Goal: Task Accomplishment & Management: Manage account settings

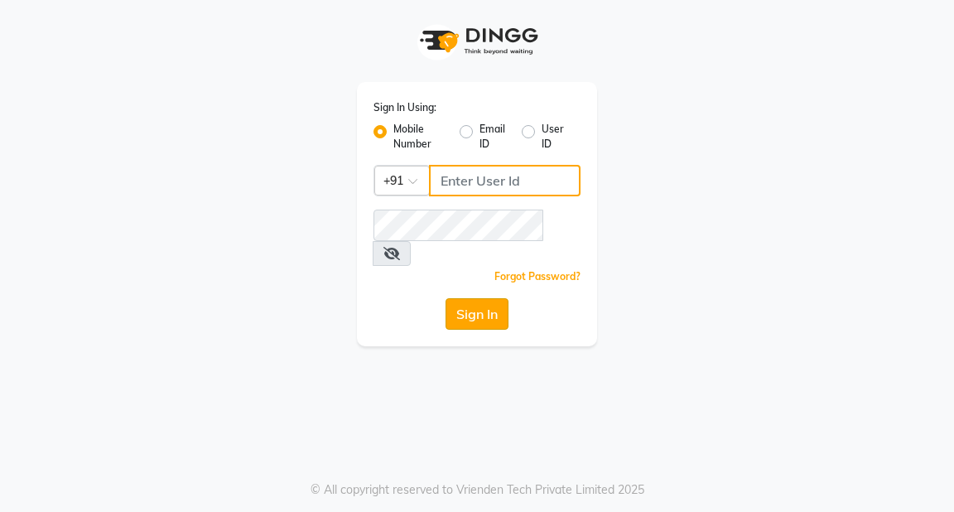
type input "9818659761"
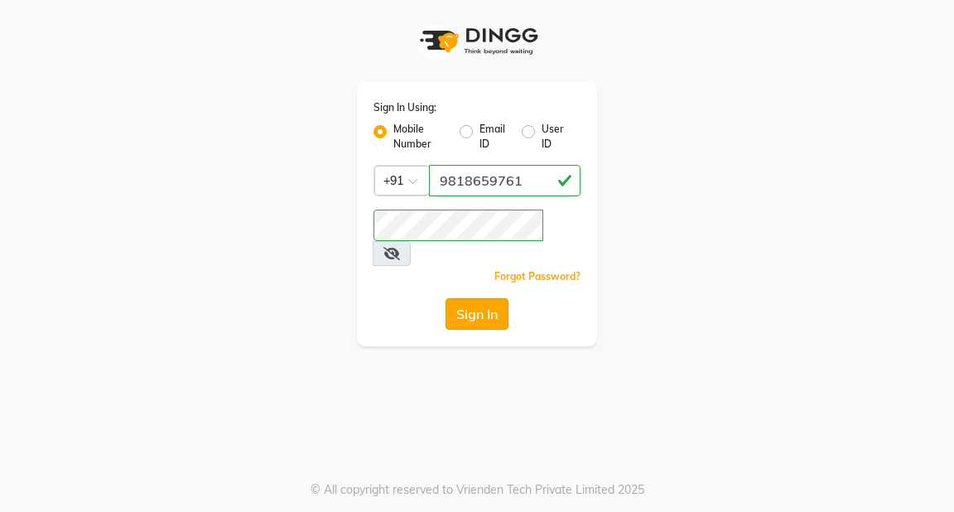
click at [487, 298] on button "Sign In" at bounding box center [476, 313] width 63 height 31
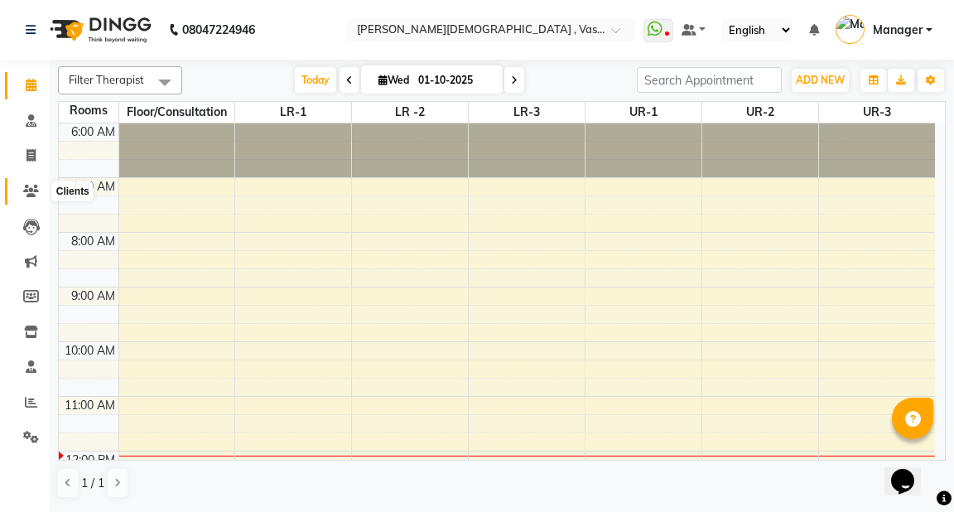
click at [26, 194] on icon at bounding box center [31, 191] width 16 height 12
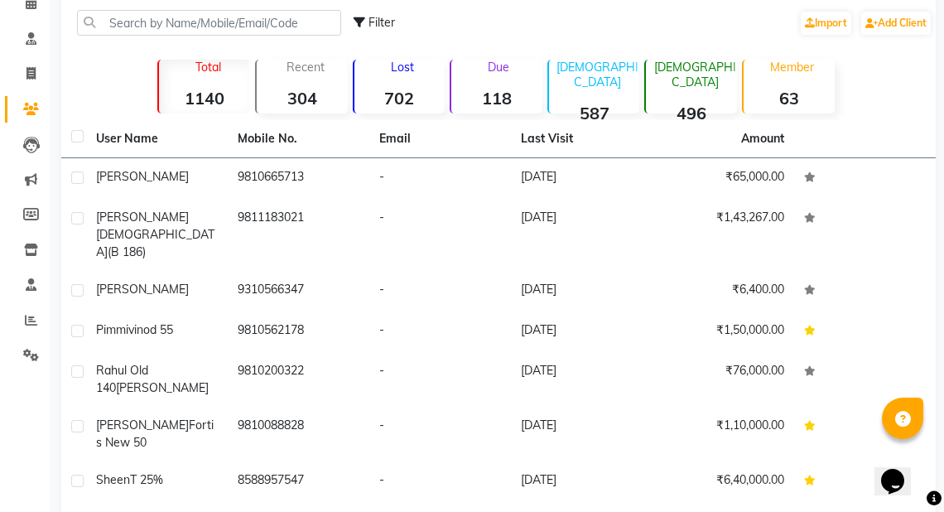
scroll to position [204, 0]
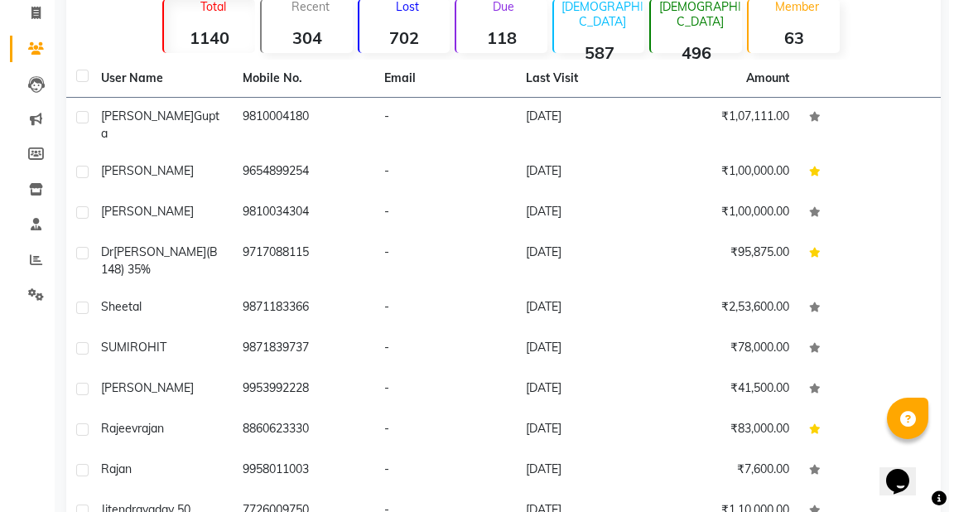
scroll to position [0, 0]
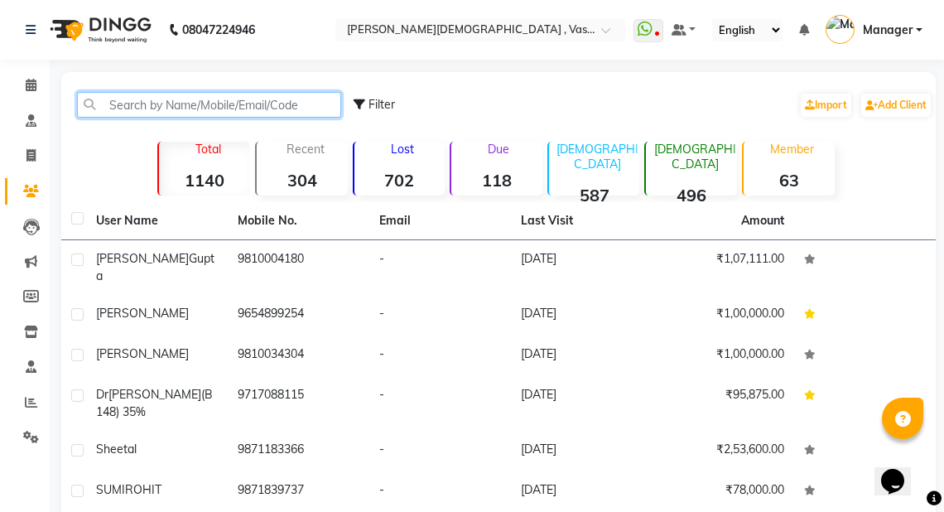
click at [148, 96] on input "text" at bounding box center [209, 105] width 264 height 26
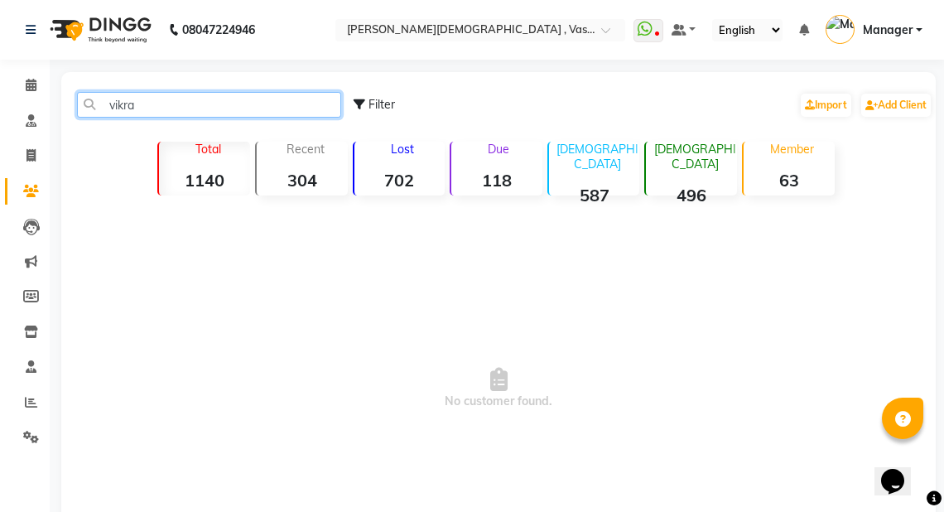
type input "vikra"
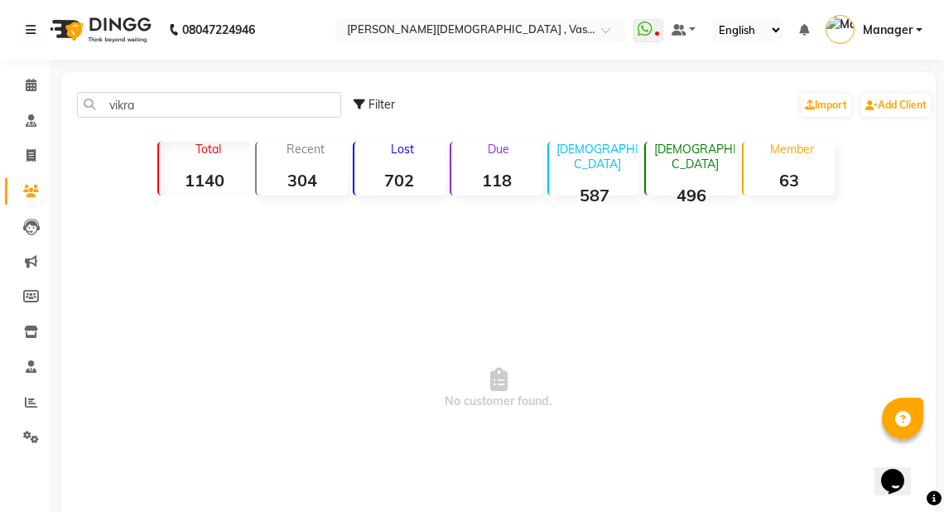
click at [185, 118] on div "08047224946 Select Location × Ayurnava Ayurveda , Vasant Kunj WhatsApp Status ✕…" at bounding box center [472, 316] width 944 height 632
click at [30, 86] on icon at bounding box center [31, 85] width 11 height 12
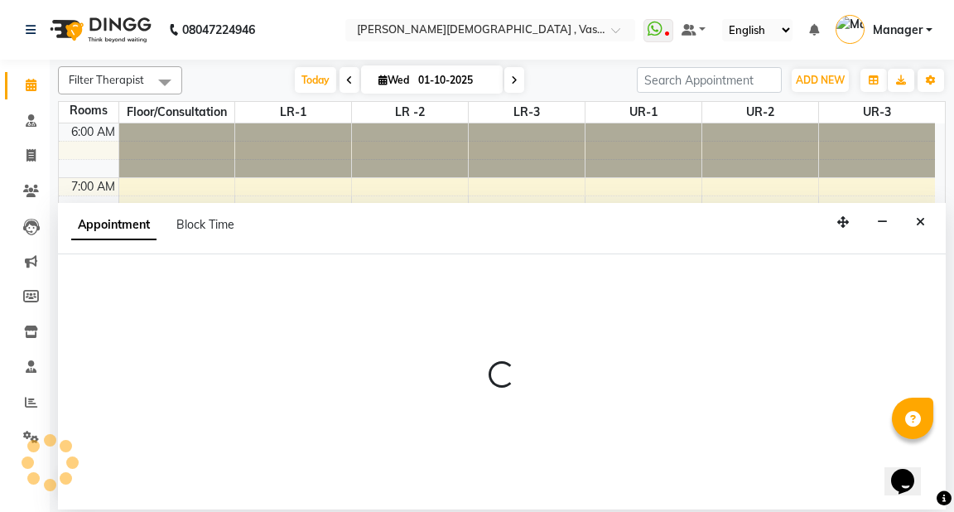
select select "480"
select select "tentative"
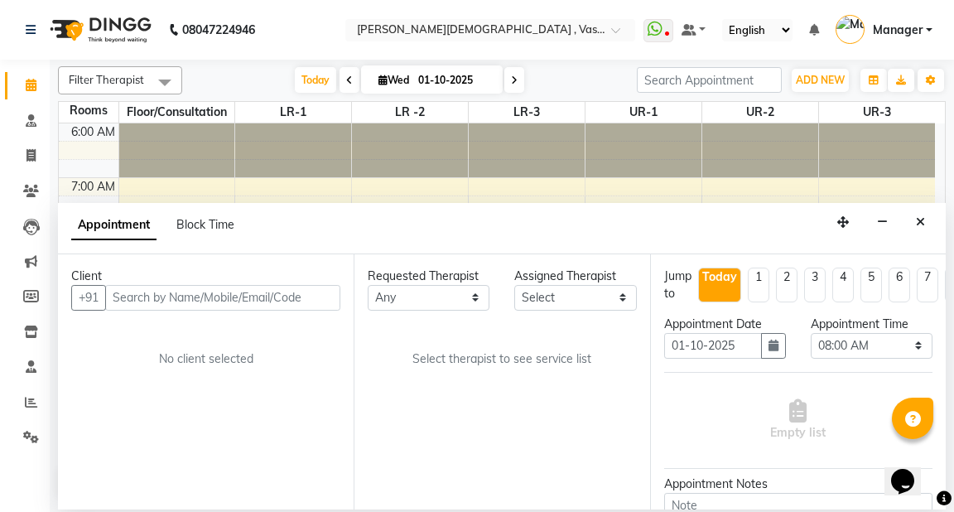
click at [164, 298] on input "text" at bounding box center [222, 298] width 235 height 26
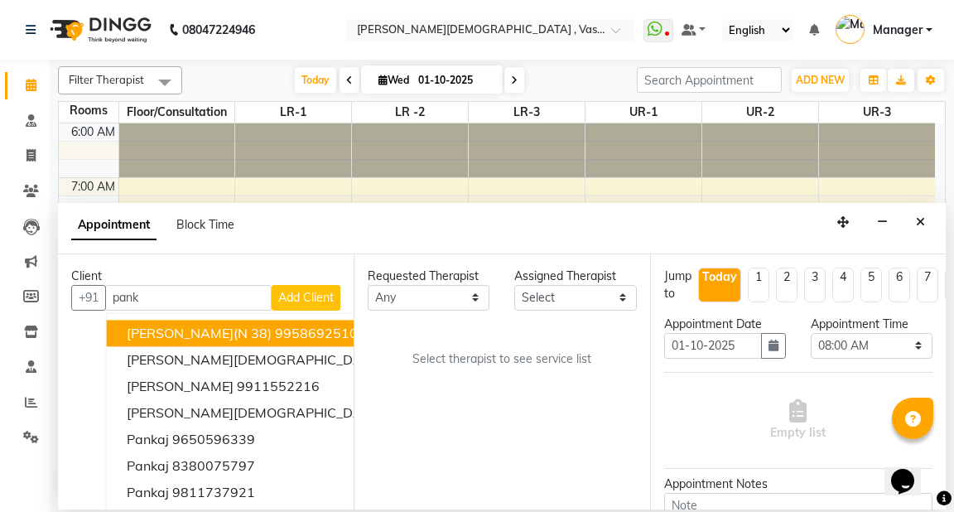
click at [199, 331] on span "[PERSON_NAME](N 38)" at bounding box center [199, 332] width 145 height 17
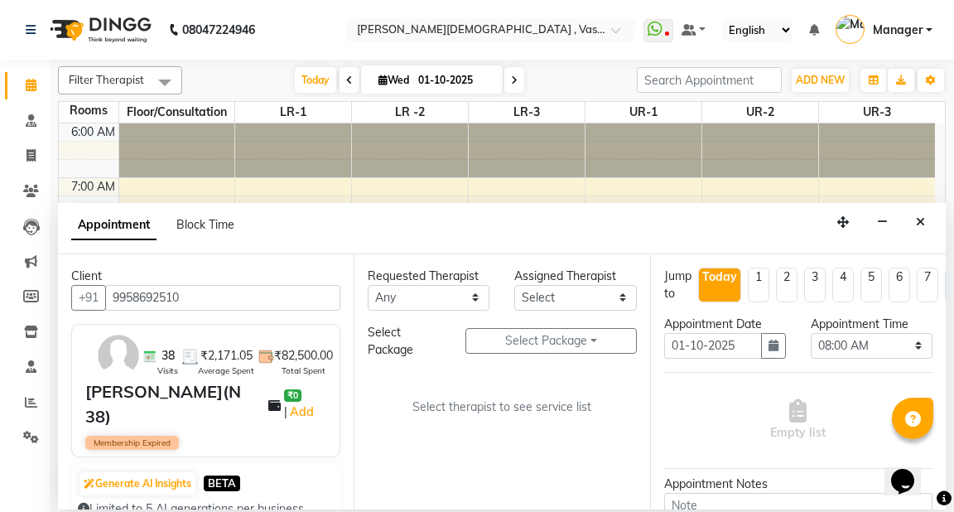
type input "9958692510"
click at [464, 291] on select "Any [PERSON_NAME] V [PERSON_NAME] [PERSON_NAME] A K [PERSON_NAME] N [PERSON_NAM…" at bounding box center [429, 298] width 122 height 26
select select "39038"
click at [368, 285] on select "Any [PERSON_NAME] V [PERSON_NAME] [PERSON_NAME] A K [PERSON_NAME] N [PERSON_NAM…" at bounding box center [429, 298] width 122 height 26
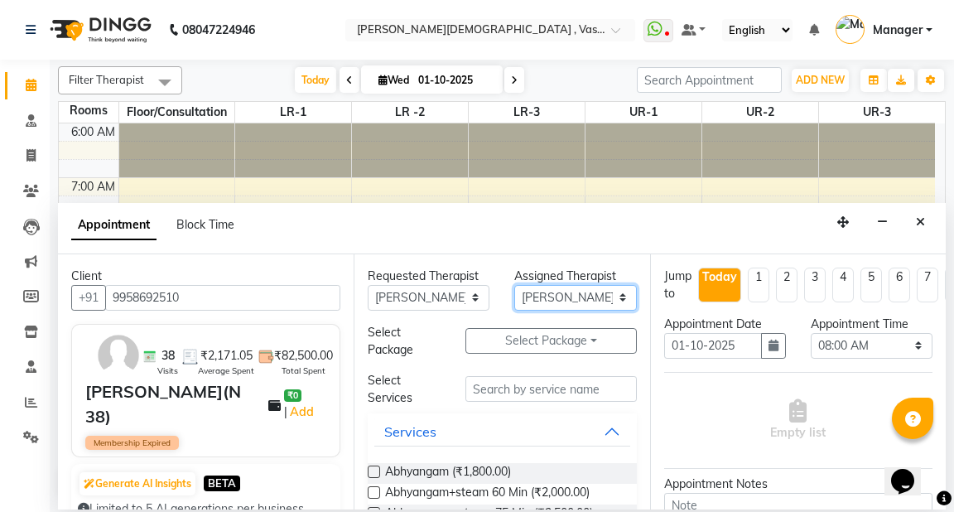
drag, startPoint x: 540, startPoint y: 297, endPoint x: 538, endPoint y: 283, distance: 14.2
click at [540, 293] on select "Select [PERSON_NAME] V [PERSON_NAME] [PERSON_NAME] A K [PERSON_NAME] N [PERSON_…" at bounding box center [575, 298] width 122 height 26
select select "39036"
click at [514, 285] on select "Select [PERSON_NAME] V [PERSON_NAME] [PERSON_NAME] A K [PERSON_NAME] N [PERSON_…" at bounding box center [575, 298] width 122 height 26
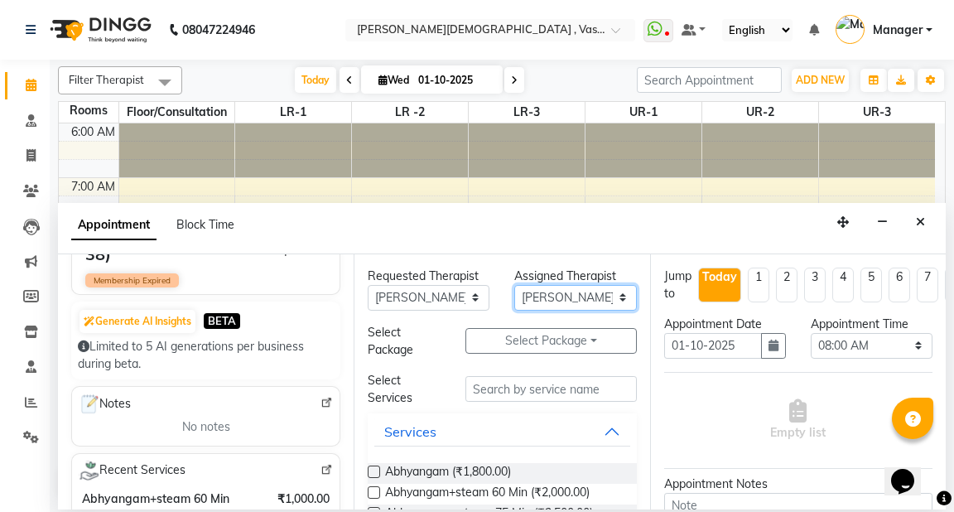
scroll to position [215, 0]
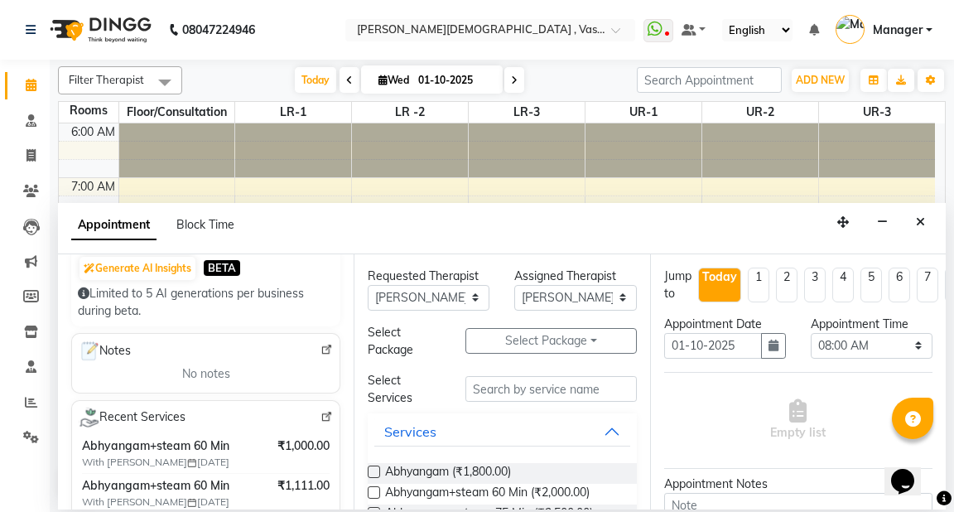
click at [374, 490] on label at bounding box center [374, 492] width 12 height 12
click at [374, 490] on input "checkbox" at bounding box center [373, 493] width 11 height 11
checkbox input "true"
select select "2647"
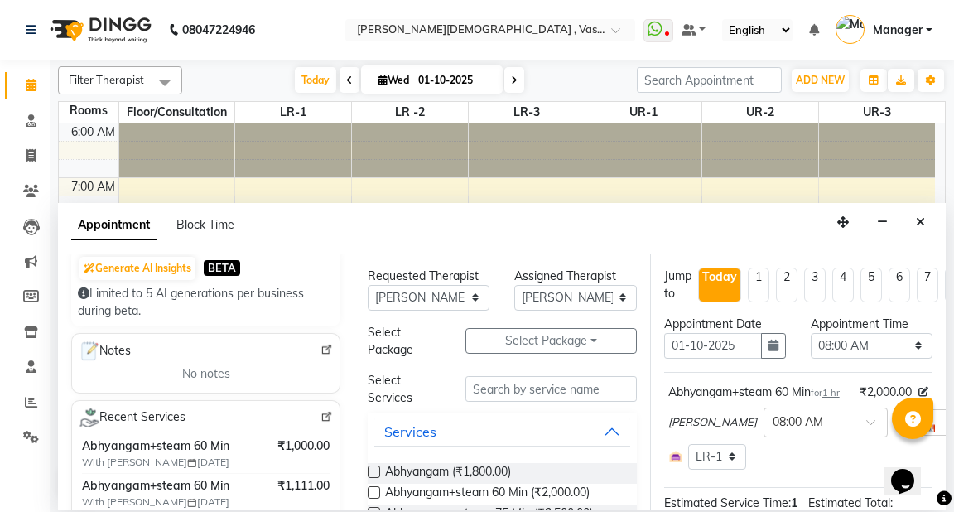
checkbox input "false"
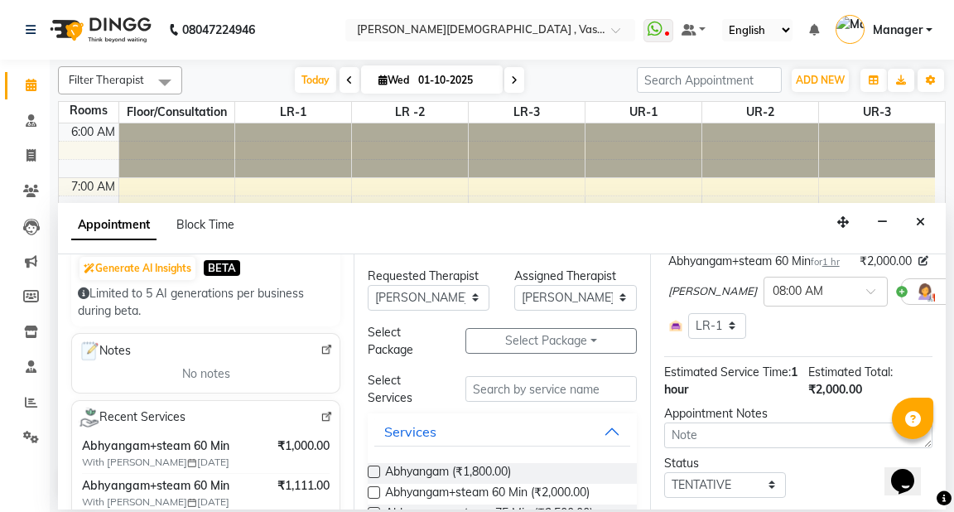
scroll to position [265, 0]
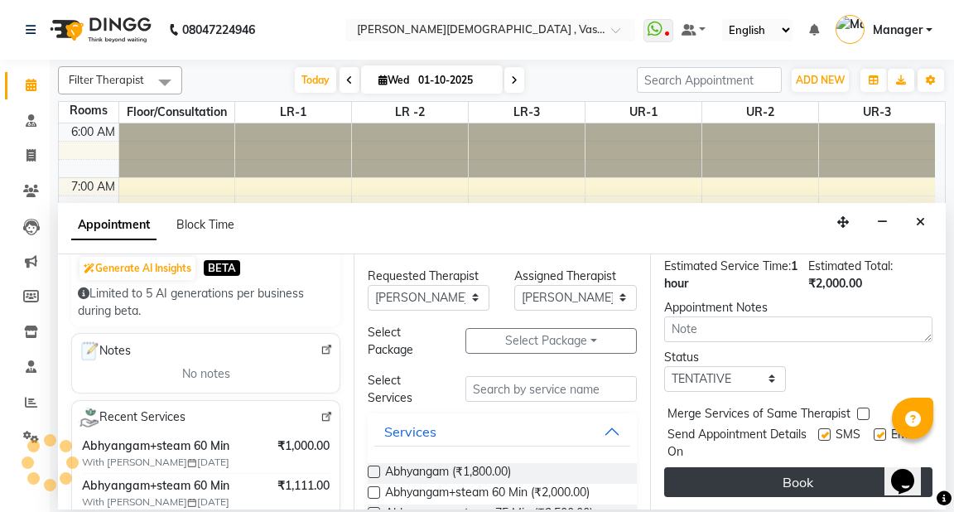
click at [809, 477] on button "Book" at bounding box center [798, 482] width 268 height 30
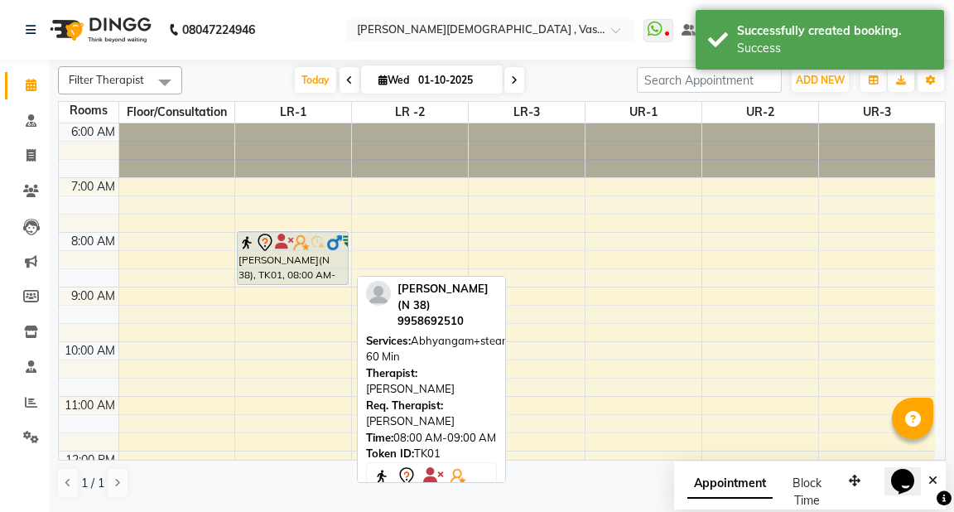
click at [303, 260] on div "[PERSON_NAME](N 38), TK01, 08:00 AM-09:00 AM, Abhyangam+steam 60 Min" at bounding box center [292, 258] width 109 height 52
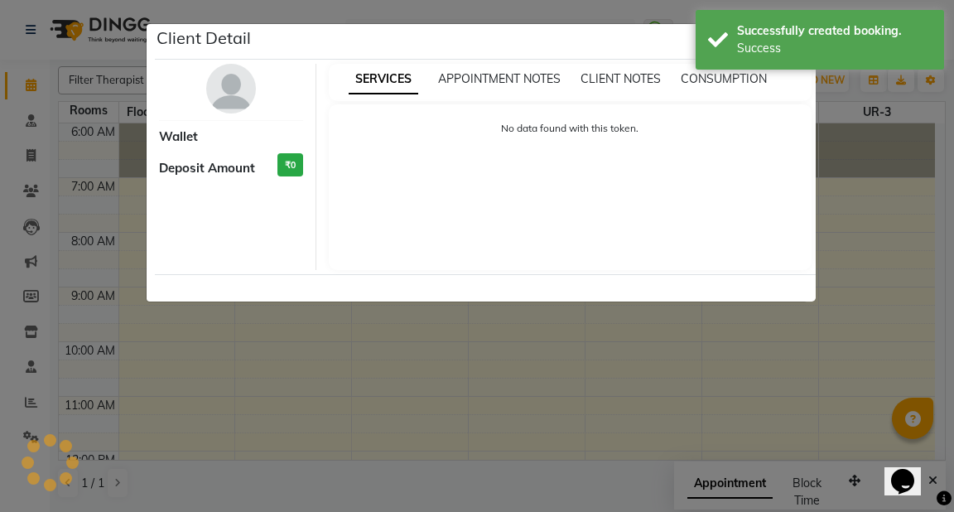
select select "7"
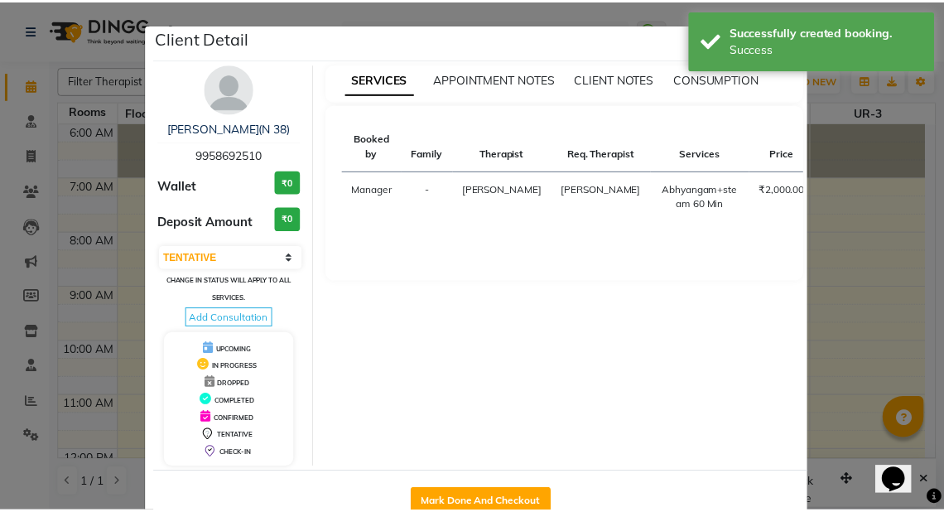
scroll to position [42, 0]
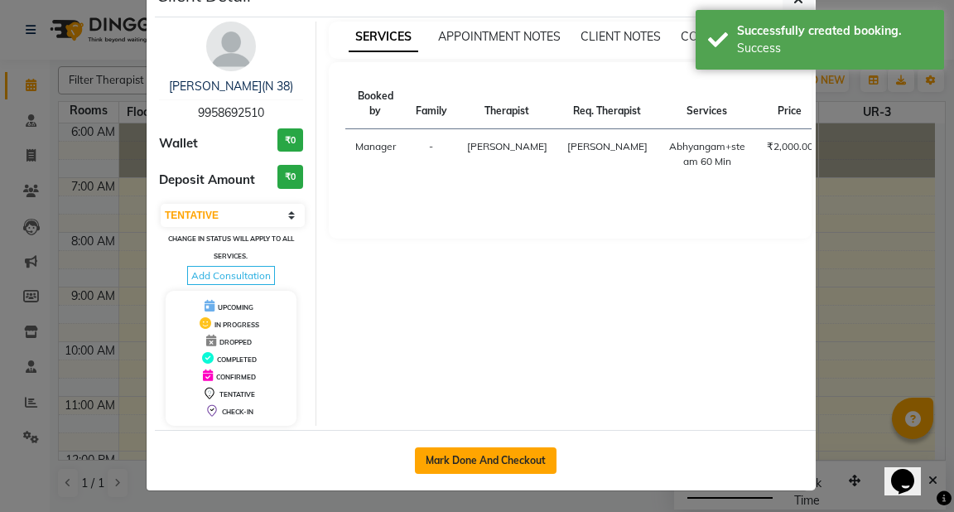
drag, startPoint x: 499, startPoint y: 461, endPoint x: 530, endPoint y: 452, distance: 31.9
click at [499, 460] on button "Mark Done And Checkout" at bounding box center [486, 460] width 142 height 26
select select "service"
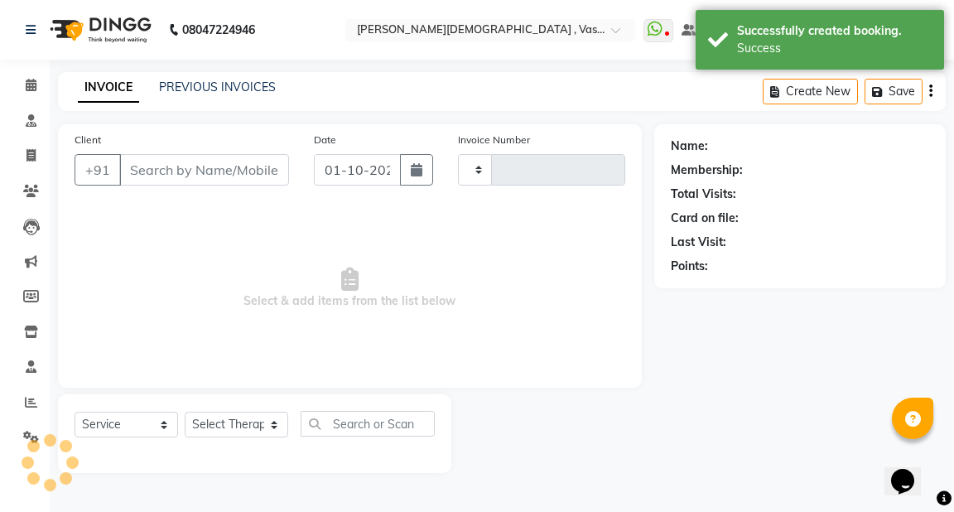
type input "3206"
select select "5571"
type input "9958692510"
select select "39036"
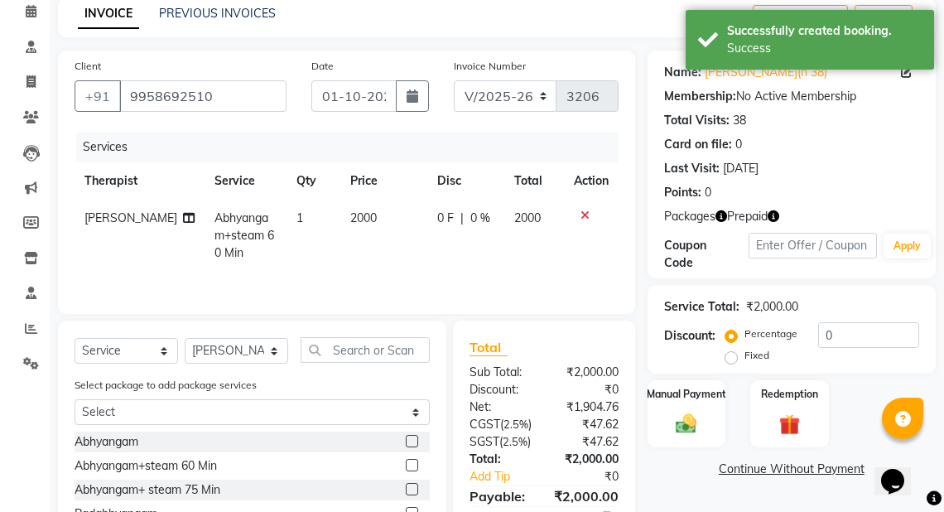
scroll to position [209, 0]
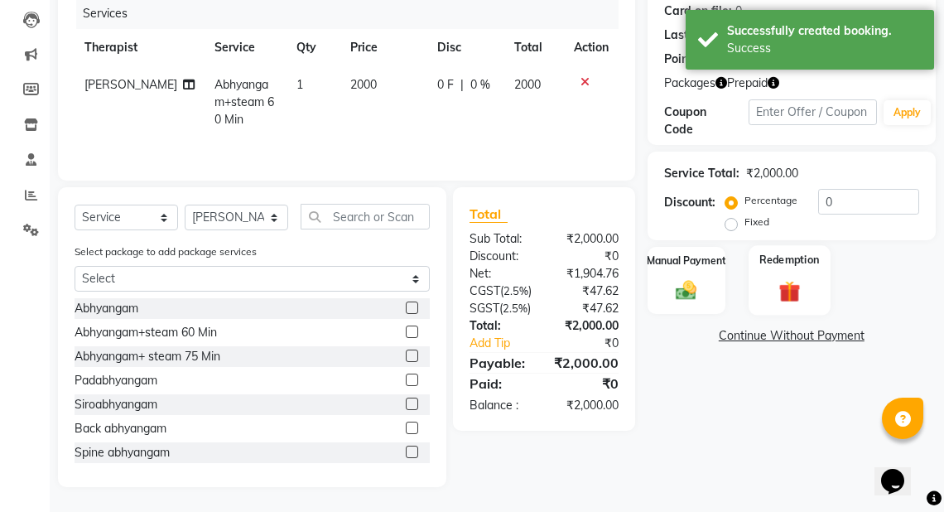
click at [796, 281] on img at bounding box center [789, 290] width 36 height 27
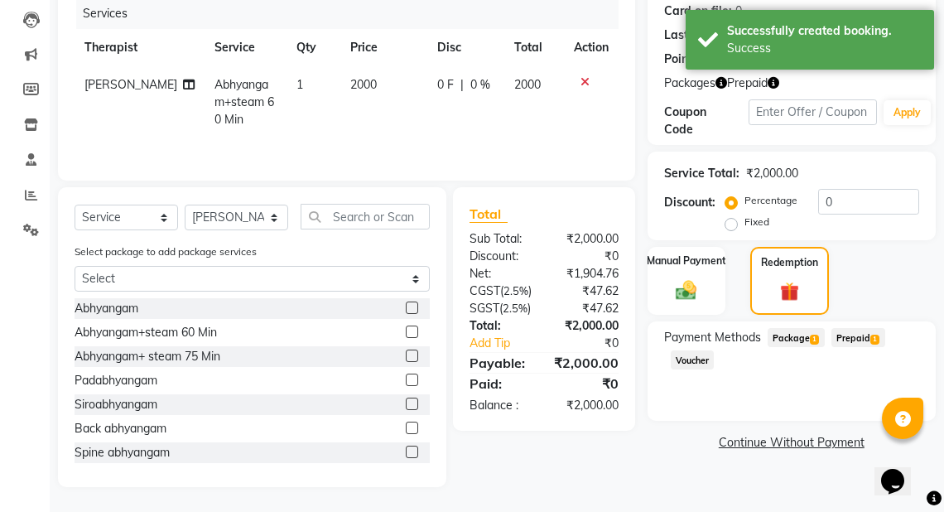
drag, startPoint x: 855, startPoint y: 331, endPoint x: 953, endPoint y: 331, distance: 97.7
click at [856, 331] on span "Prepaid 1" at bounding box center [858, 337] width 54 height 19
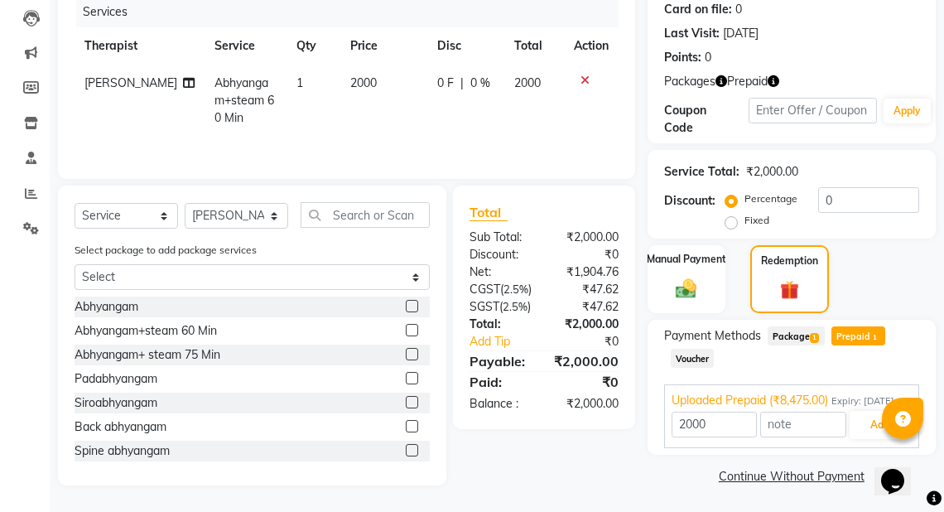
scroll to position [228, 0]
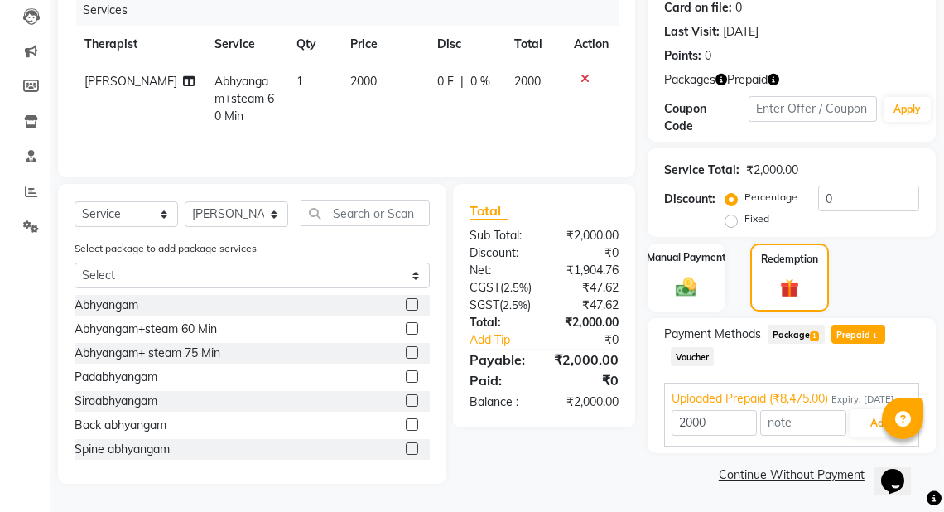
click at [744, 211] on label "Fixed" at bounding box center [756, 218] width 25 height 15
click at [730, 213] on input "Fixed" at bounding box center [734, 219] width 12 height 12
radio input "true"
type input "8475"
drag, startPoint x: 844, startPoint y: 177, endPoint x: 799, endPoint y: 187, distance: 46.6
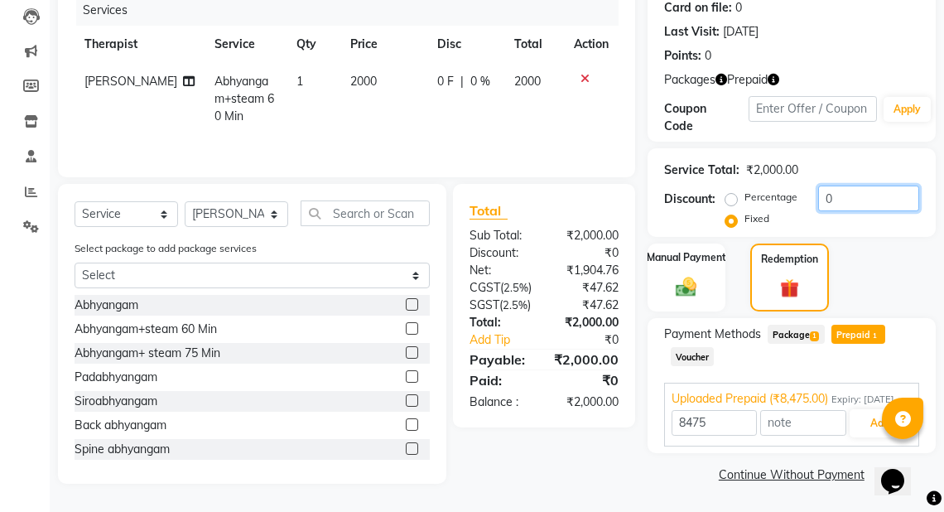
click at [799, 187] on div "Percentage Fixed 0" at bounding box center [823, 207] width 190 height 45
type input "1000"
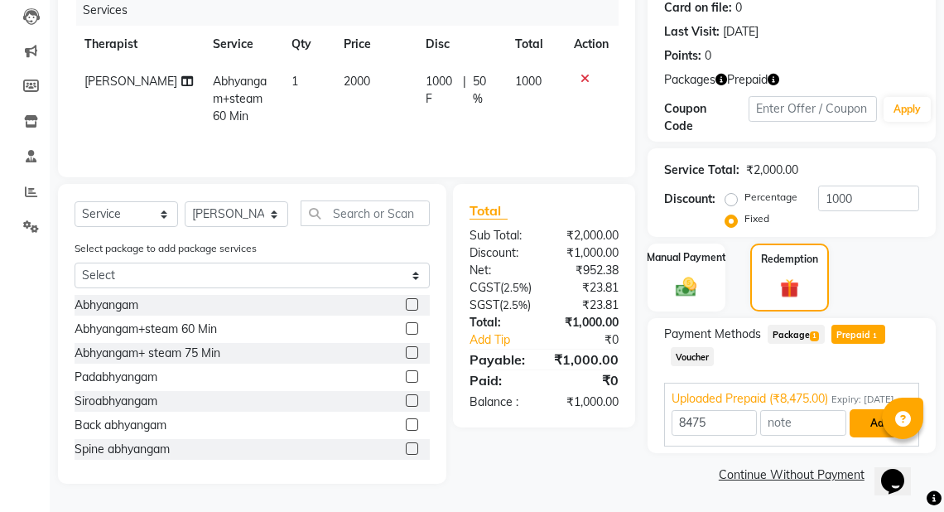
click at [871, 420] on button "Add" at bounding box center [879, 423] width 60 height 28
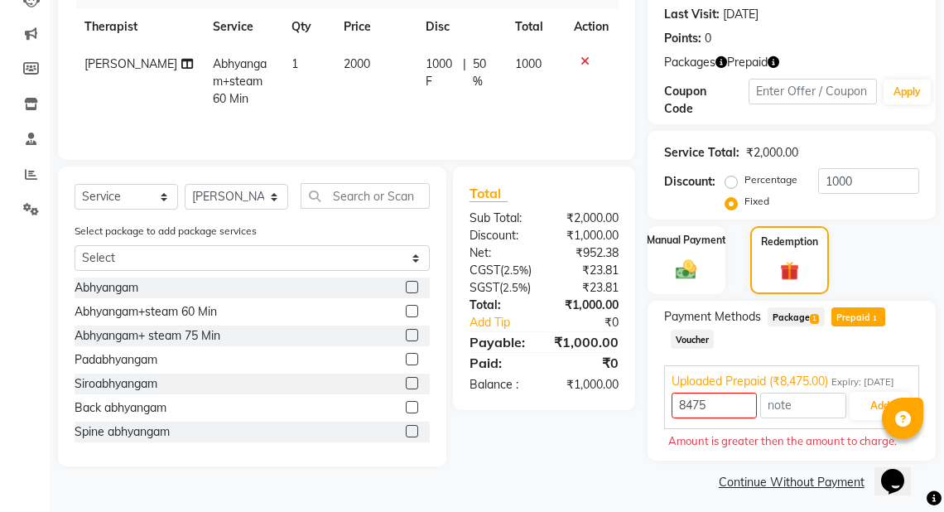
click at [857, 307] on span "Prepaid 1" at bounding box center [858, 316] width 54 height 19
type input "1000"
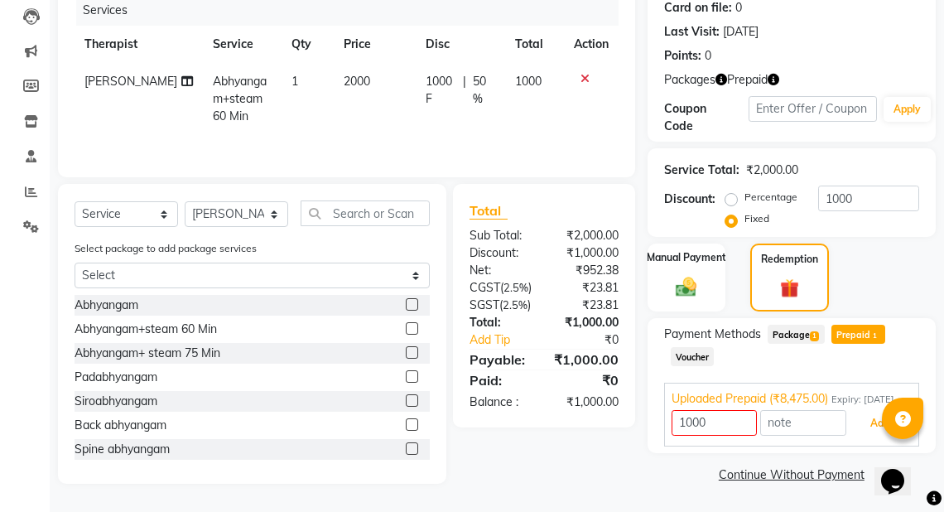
drag, startPoint x: 878, startPoint y: 422, endPoint x: 886, endPoint y: 417, distance: 9.0
click at [877, 421] on button "Add" at bounding box center [879, 423] width 60 height 28
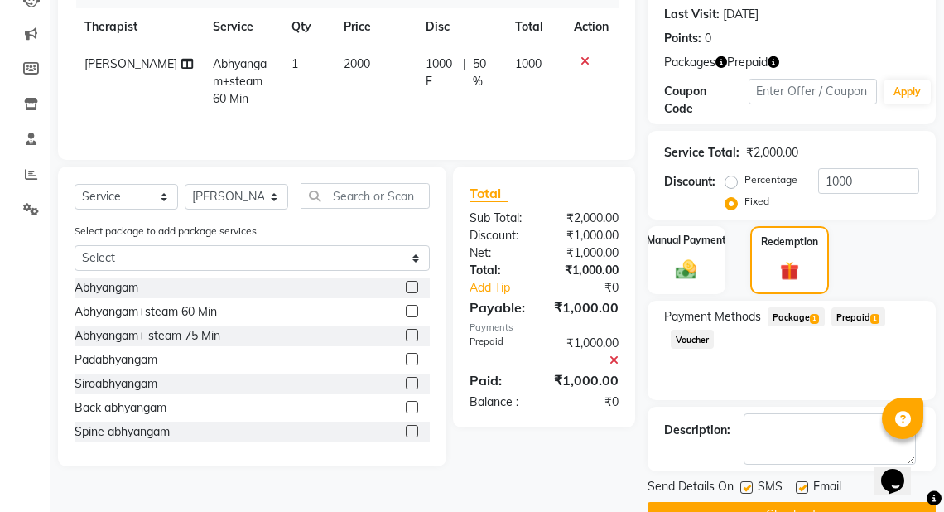
scroll to position [267, 0]
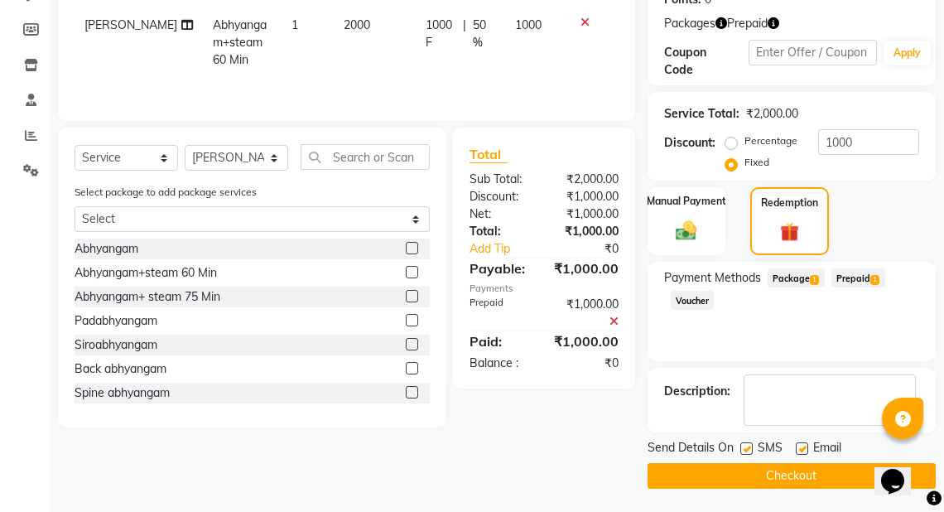
click at [824, 472] on button "Checkout" at bounding box center [791, 476] width 288 height 26
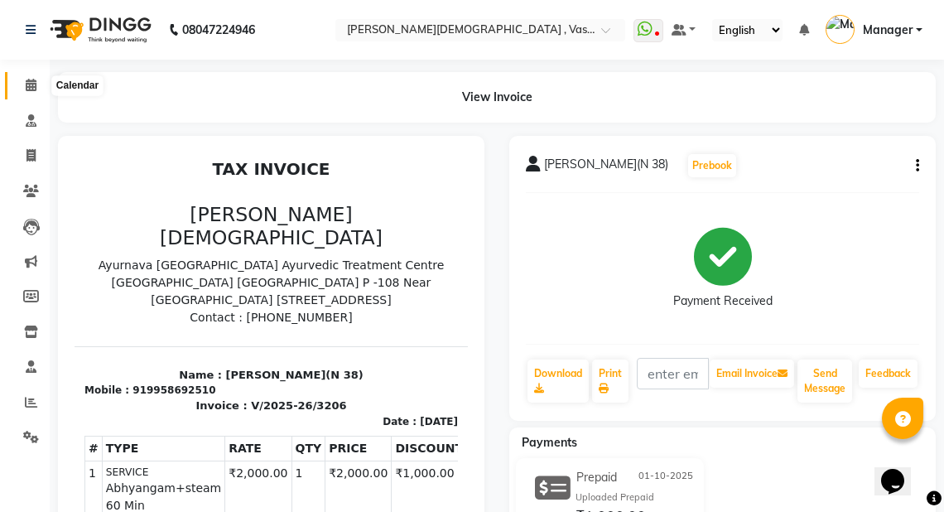
click at [26, 83] on icon at bounding box center [31, 85] width 11 height 12
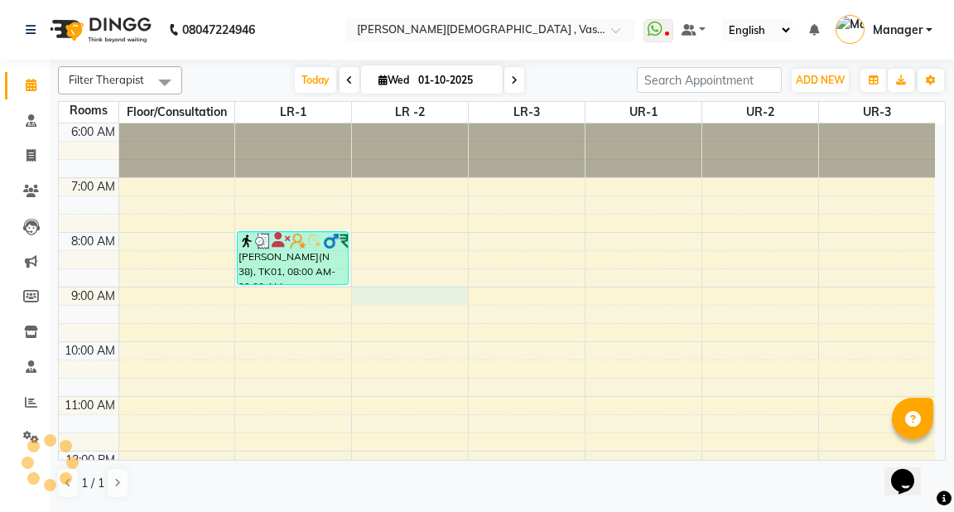
select select "540"
select select "tentative"
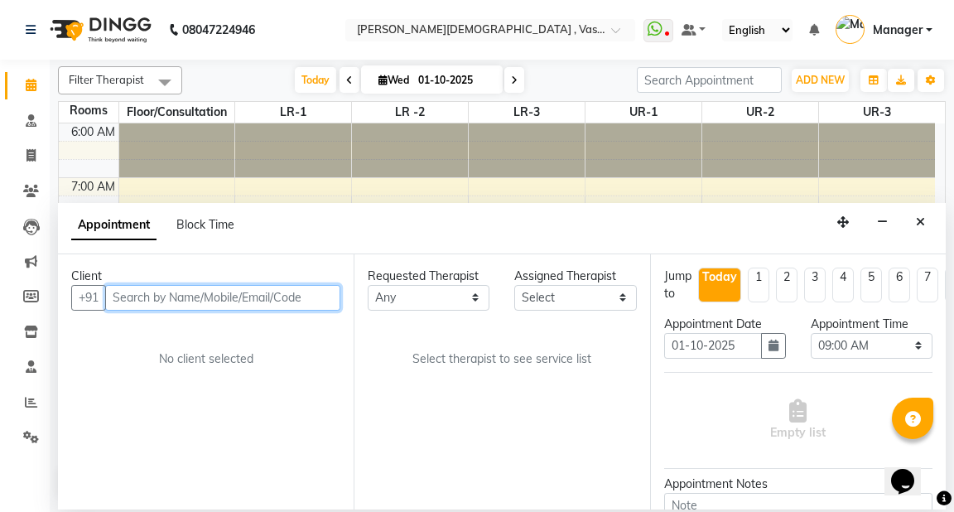
click at [130, 298] on input "text" at bounding box center [222, 298] width 235 height 26
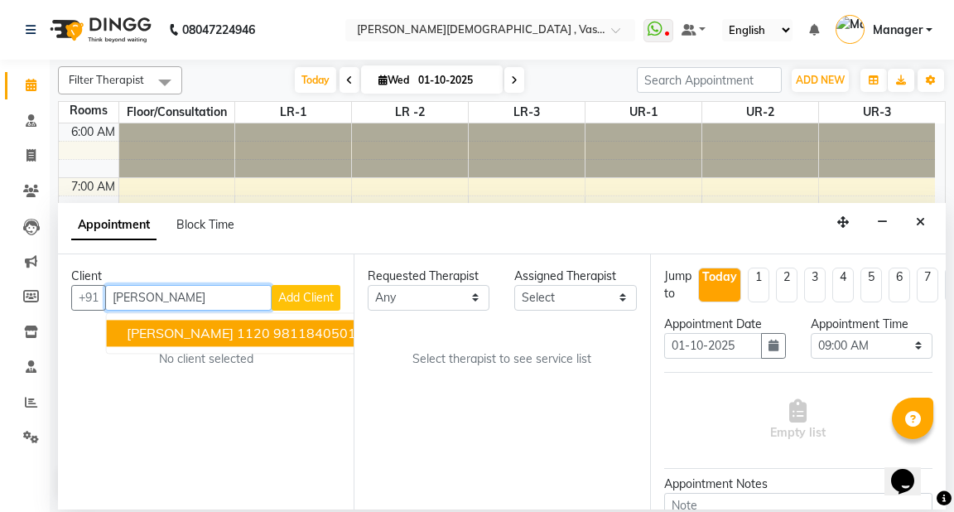
click at [172, 329] on span "[PERSON_NAME] 1120" at bounding box center [198, 332] width 143 height 17
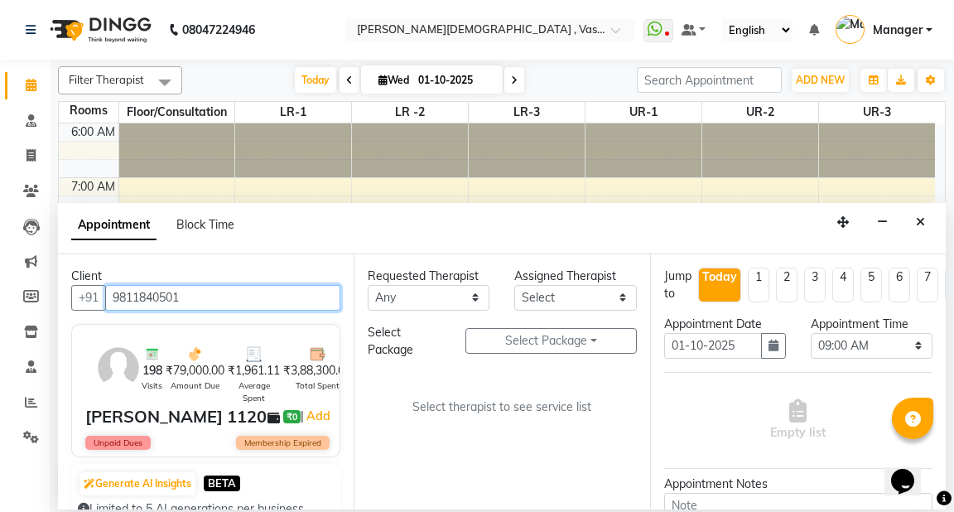
type input "9811840501"
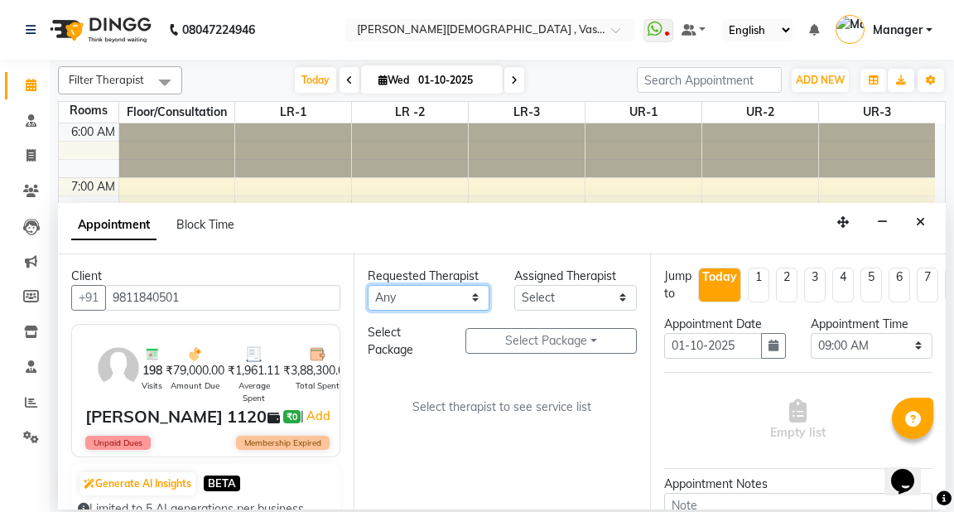
click at [469, 291] on select "Any [PERSON_NAME] V [PERSON_NAME] [PERSON_NAME] A K [PERSON_NAME] N [PERSON_NAM…" at bounding box center [429, 298] width 122 height 26
select select "39038"
click at [368, 285] on select "Any [PERSON_NAME] V [PERSON_NAME] [PERSON_NAME] A K [PERSON_NAME] N [PERSON_NAM…" at bounding box center [429, 298] width 122 height 26
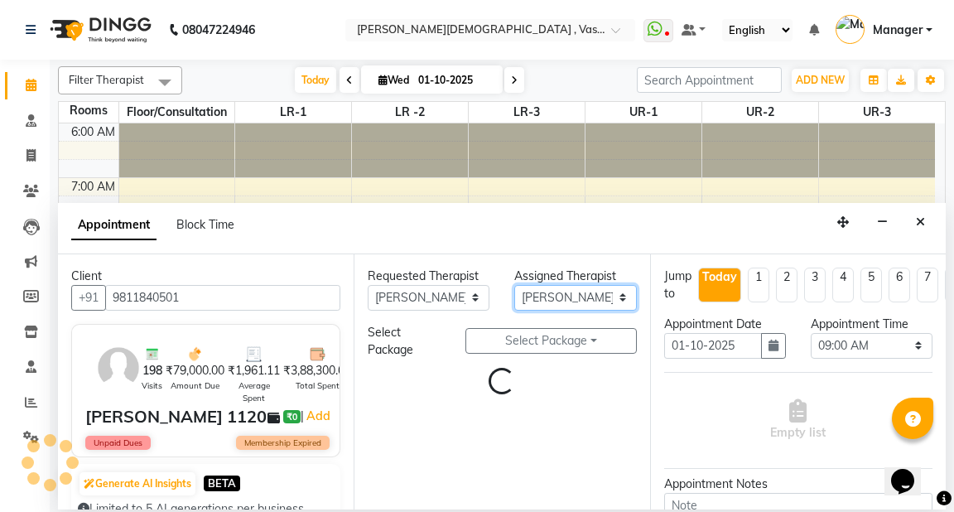
drag, startPoint x: 539, startPoint y: 295, endPoint x: 540, endPoint y: 286, distance: 8.3
click at [538, 293] on select "Select [PERSON_NAME] V [PERSON_NAME] [PERSON_NAME] A K [PERSON_NAME] N [PERSON_…" at bounding box center [575, 298] width 122 height 26
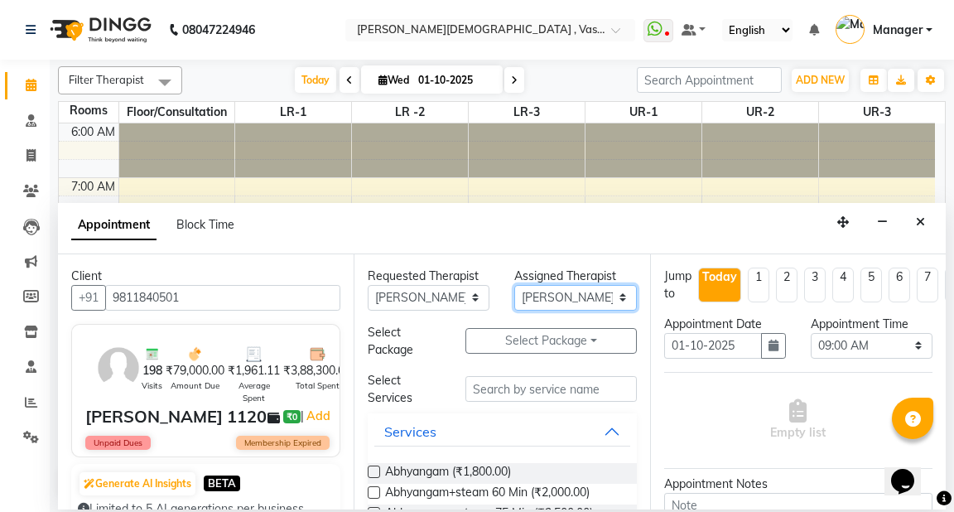
select select "39036"
click at [514, 285] on select "Select [PERSON_NAME] V [PERSON_NAME] [PERSON_NAME] A K [PERSON_NAME] N [PERSON_…" at bounding box center [575, 298] width 122 height 26
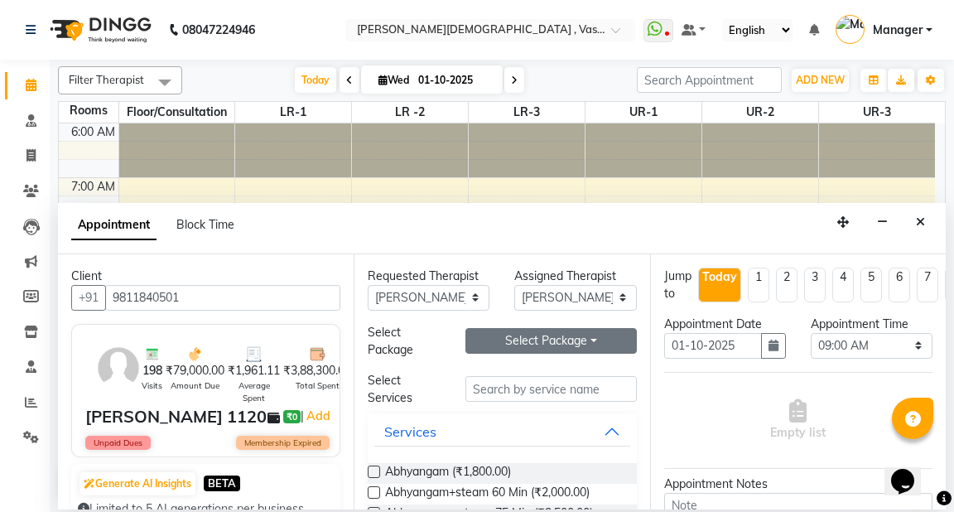
click at [536, 337] on button "Select Package Toggle Dropdown" at bounding box center [550, 341] width 171 height 26
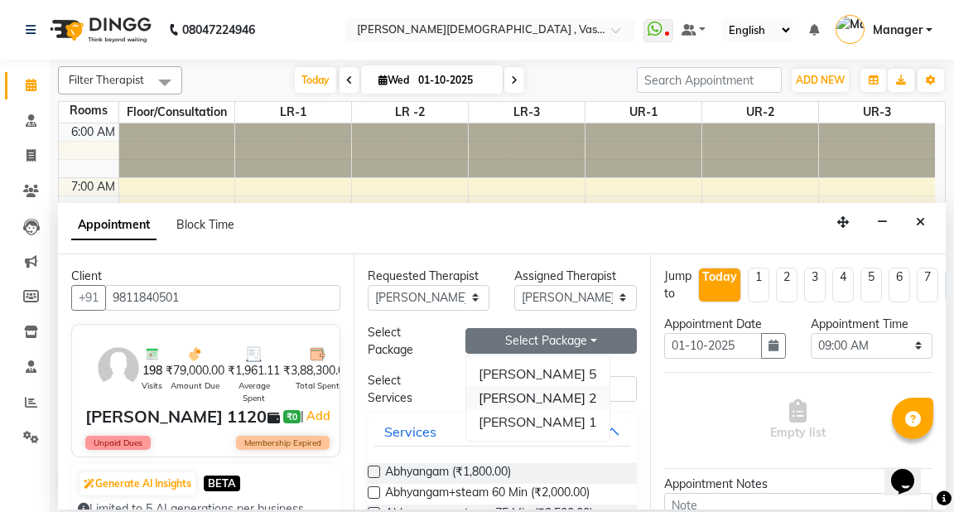
click at [517, 394] on li "[PERSON_NAME] 2" at bounding box center [537, 398] width 143 height 24
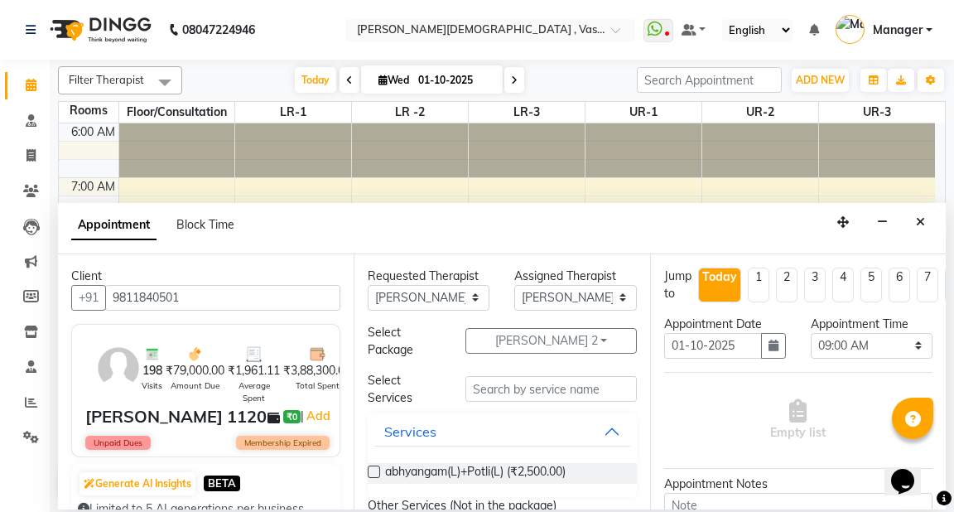
click at [373, 472] on label at bounding box center [374, 471] width 12 height 12
click at [373, 472] on input "checkbox" at bounding box center [373, 473] width 11 height 11
checkbox input "true"
select select "2648"
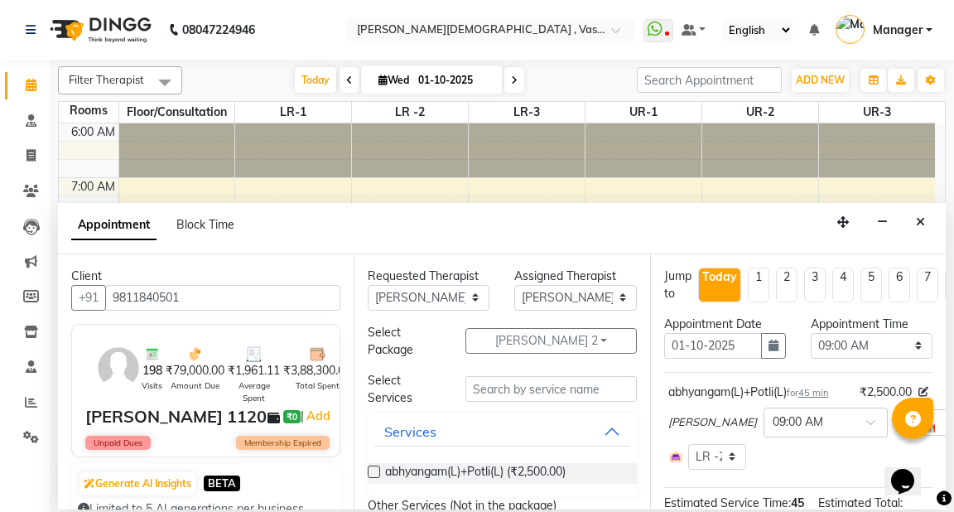
checkbox input "false"
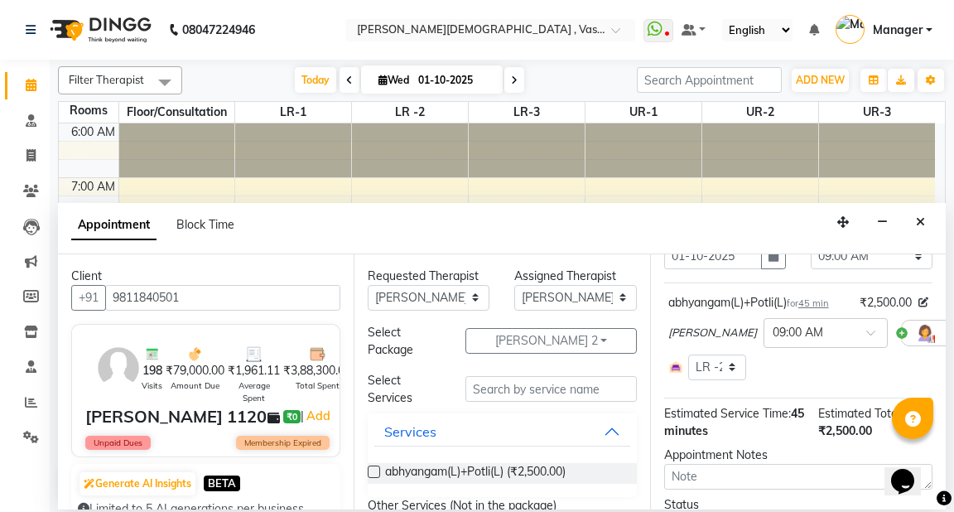
scroll to position [248, 0]
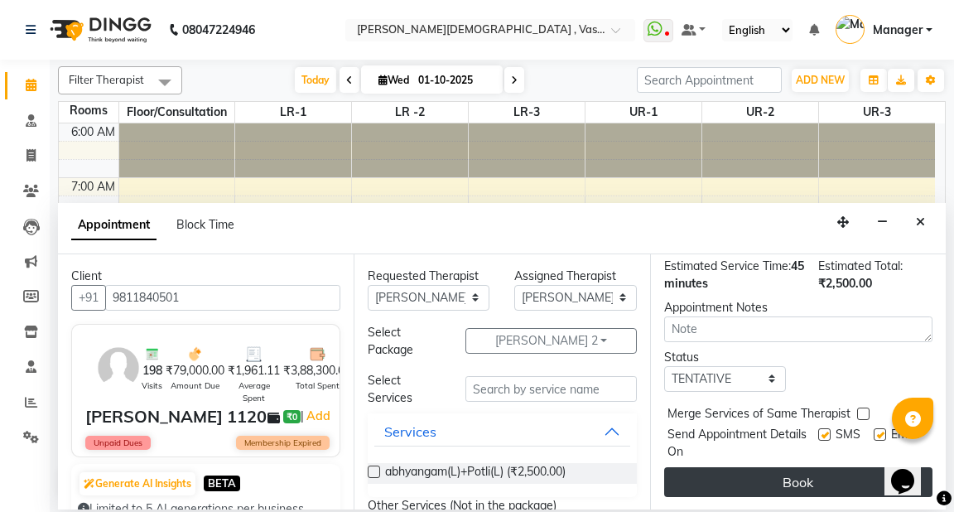
click at [814, 467] on button "Book" at bounding box center [798, 482] width 268 height 30
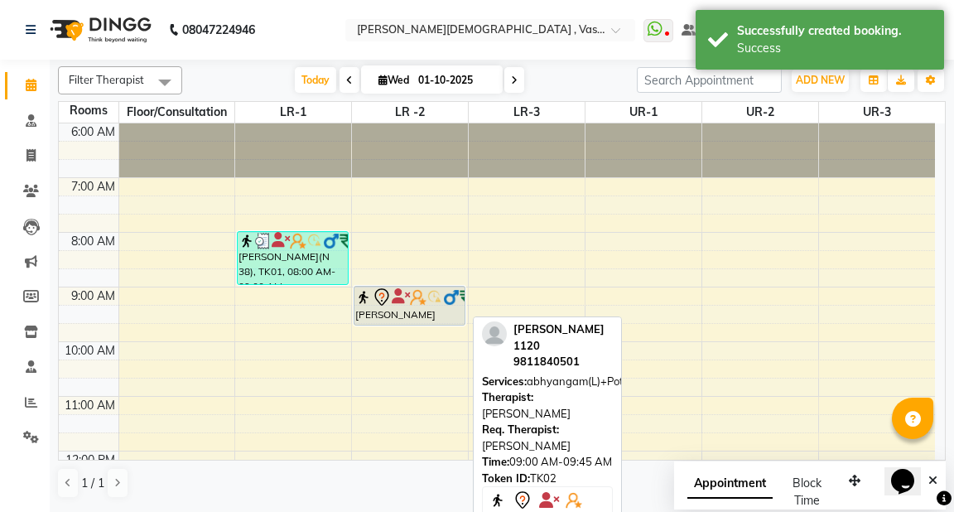
click at [426, 308] on div "[PERSON_NAME] 1120, TK02, 09:00 AM-09:45 AM, abhyangam(L)+Potli(L)" at bounding box center [408, 305] width 109 height 38
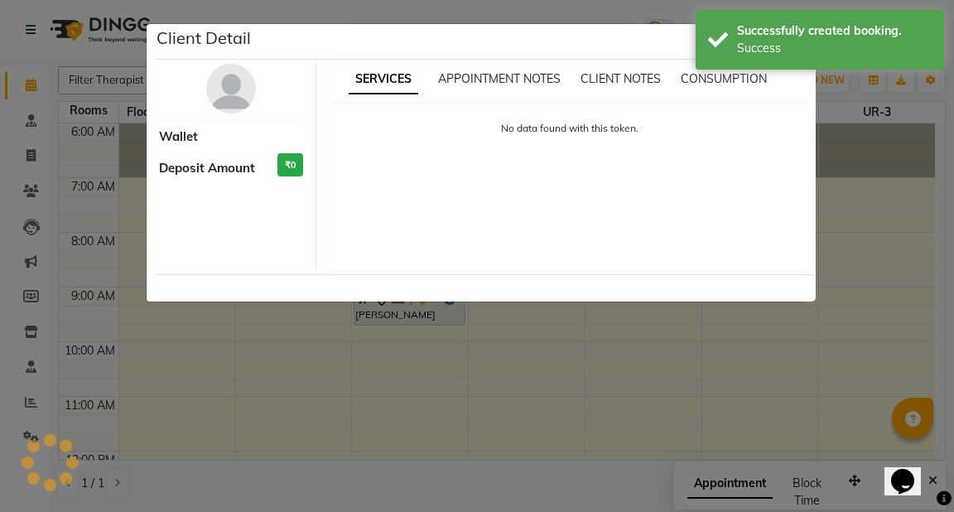
select select "7"
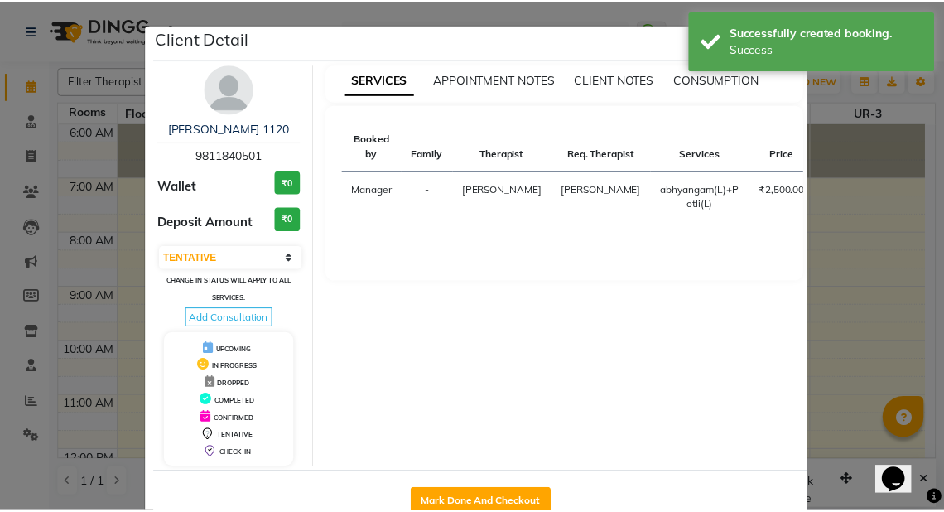
scroll to position [42, 0]
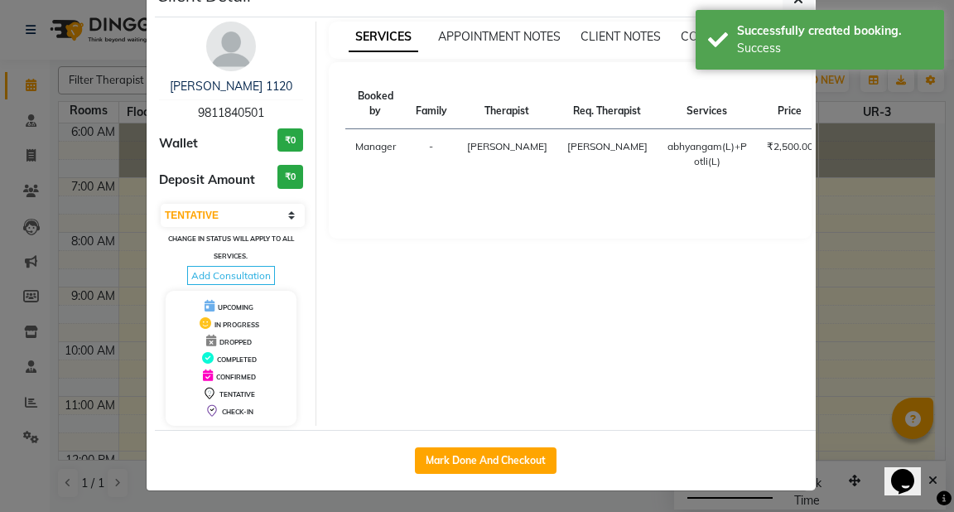
drag, startPoint x: 953, startPoint y: 319, endPoint x: 20, endPoint y: 20, distance: 979.8
drag, startPoint x: 498, startPoint y: 454, endPoint x: 923, endPoint y: 384, distance: 430.3
click at [500, 452] on button "Mark Done And Checkout" at bounding box center [486, 460] width 142 height 26
select select "5571"
select select "service"
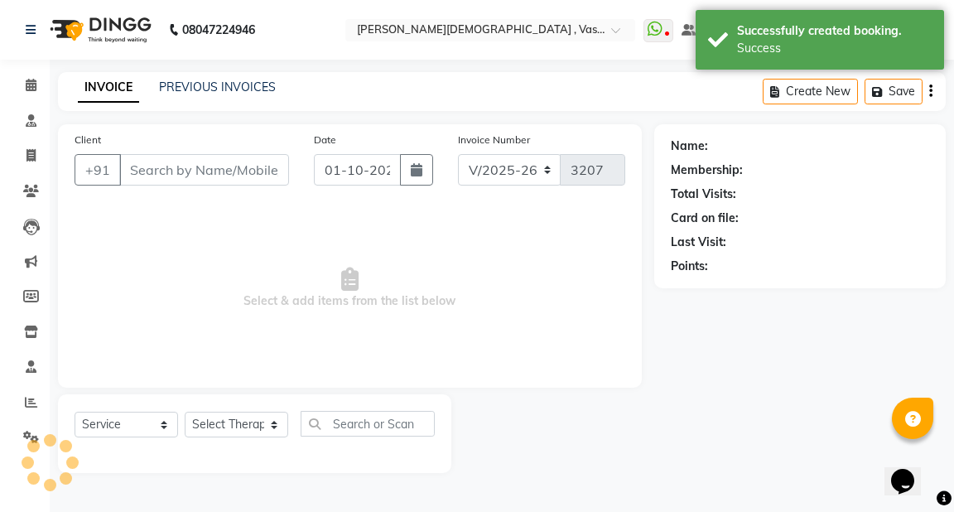
type input "9811840501"
select select "39036"
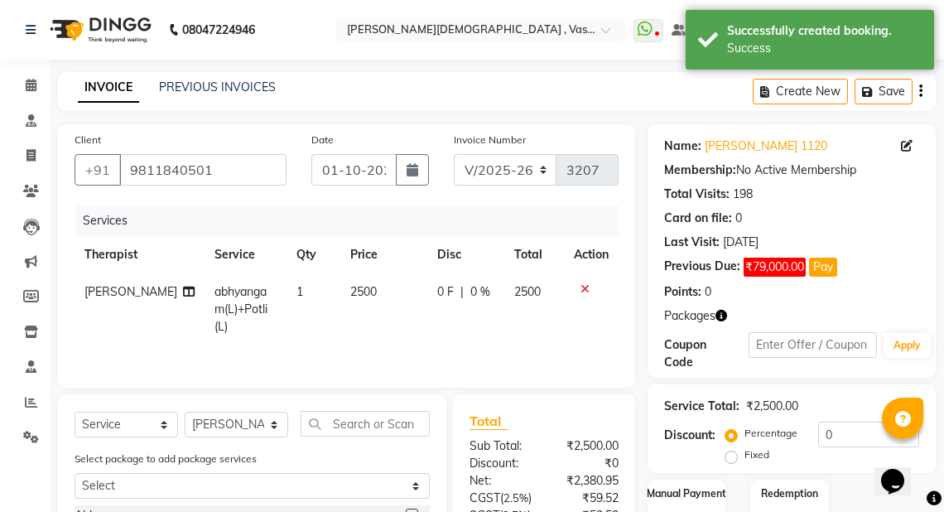
scroll to position [209, 0]
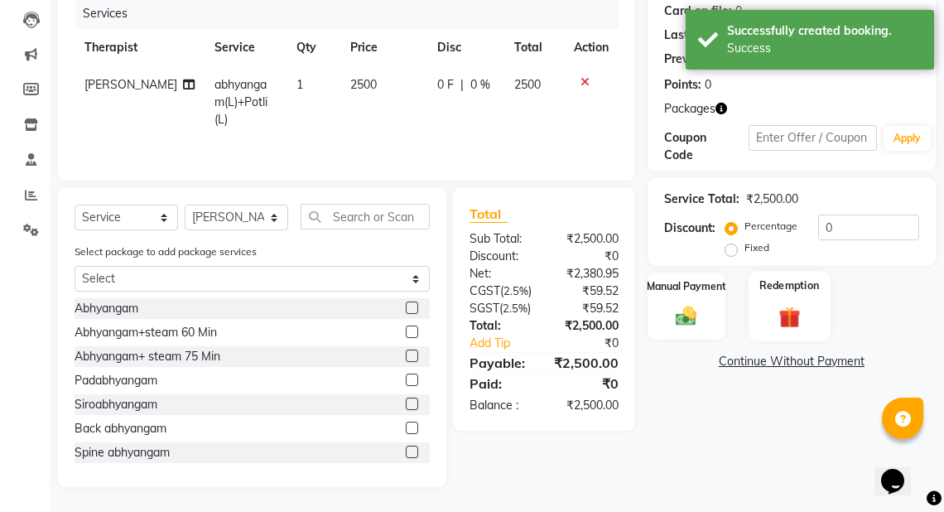
click at [795, 308] on img at bounding box center [789, 316] width 36 height 27
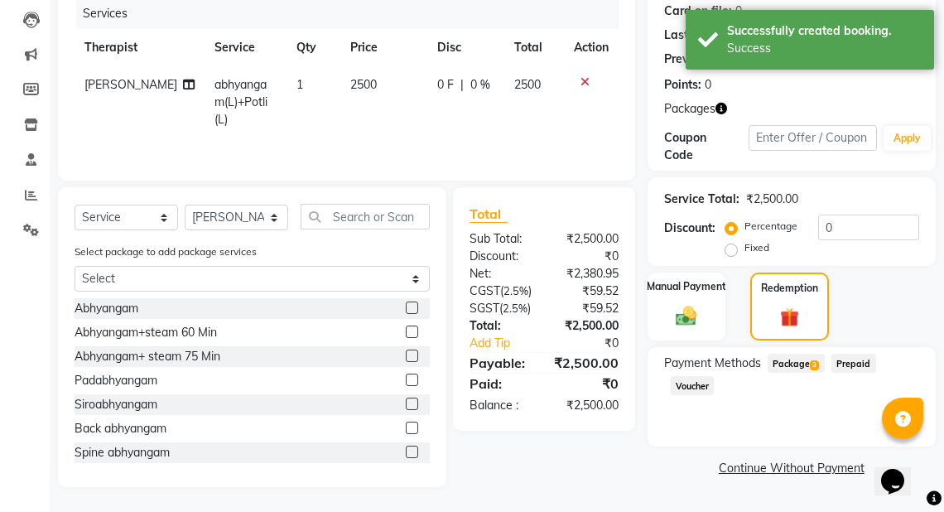
drag, startPoint x: 790, startPoint y: 357, endPoint x: 953, endPoint y: 354, distance: 162.2
click at [790, 356] on span "Package 3" at bounding box center [795, 362] width 57 height 19
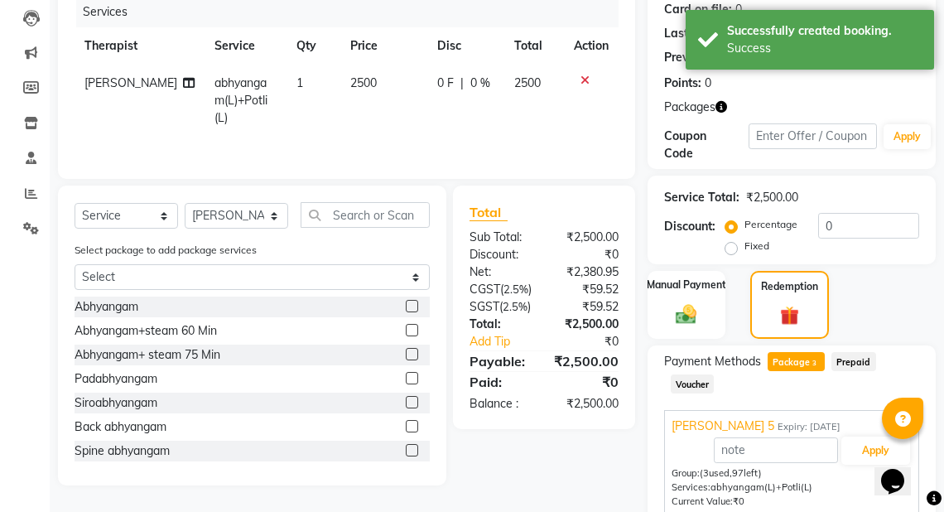
scroll to position [354, 0]
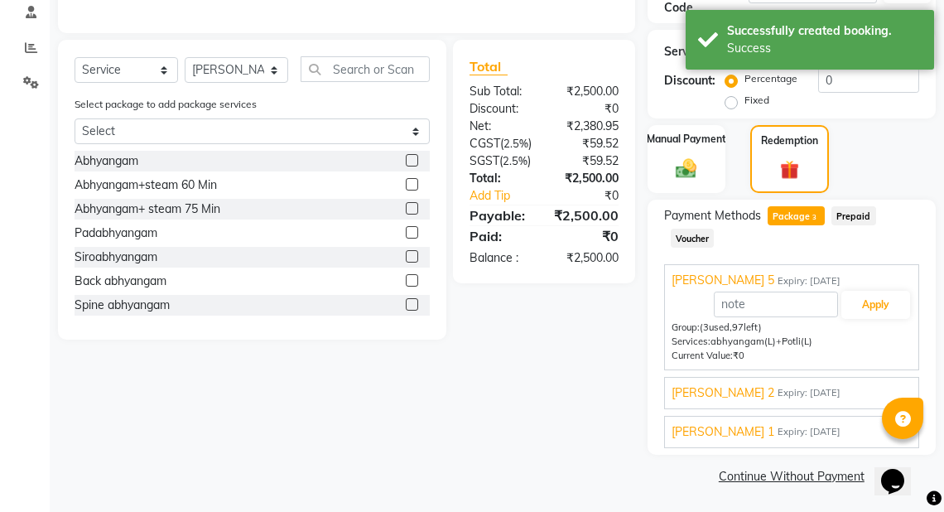
click at [779, 394] on span "Expiry: [DATE]" at bounding box center [808, 393] width 63 height 14
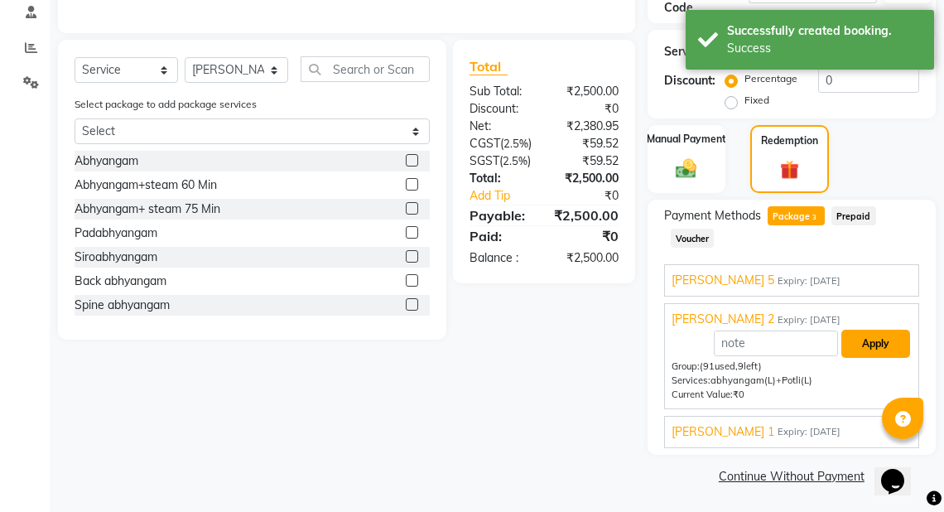
click at [865, 344] on button "Apply" at bounding box center [875, 343] width 69 height 28
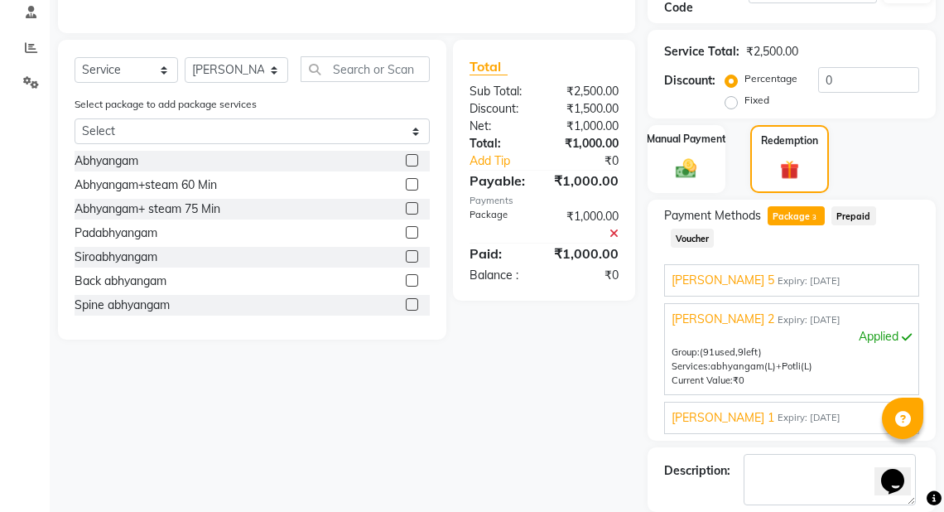
scroll to position [434, 0]
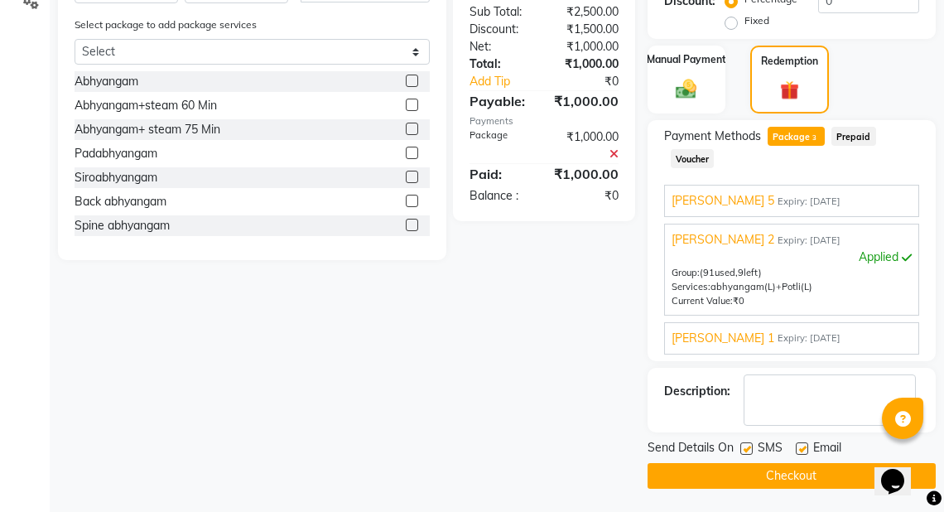
click at [828, 477] on button "Checkout" at bounding box center [791, 476] width 288 height 26
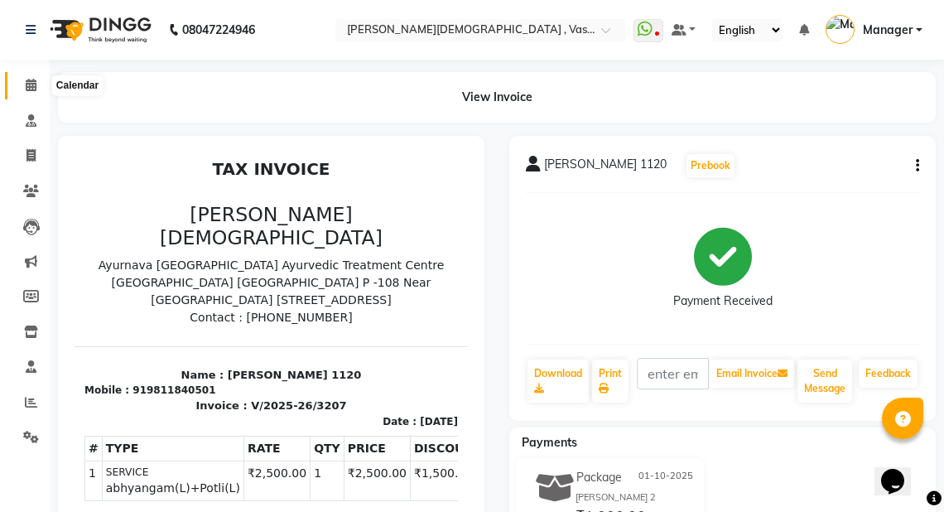
click at [31, 84] on icon at bounding box center [31, 85] width 11 height 12
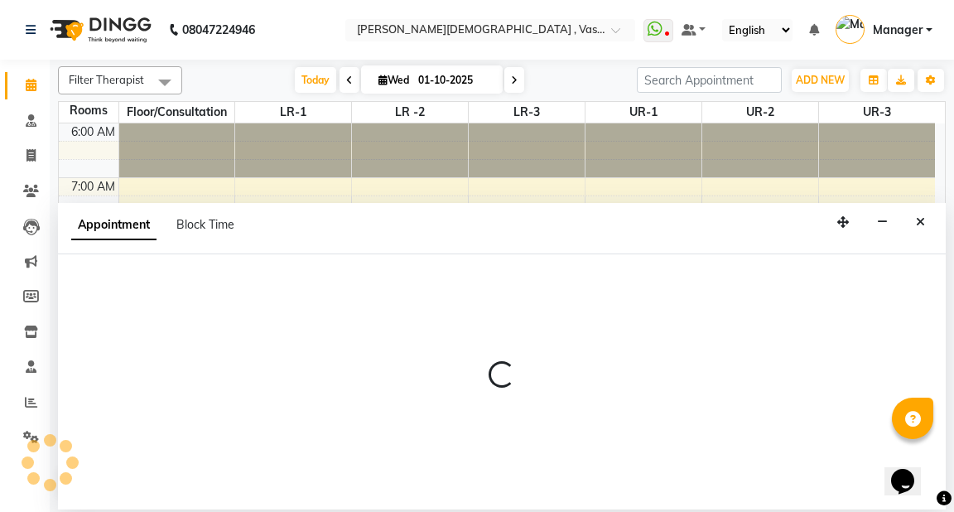
select select "660"
select select "tentative"
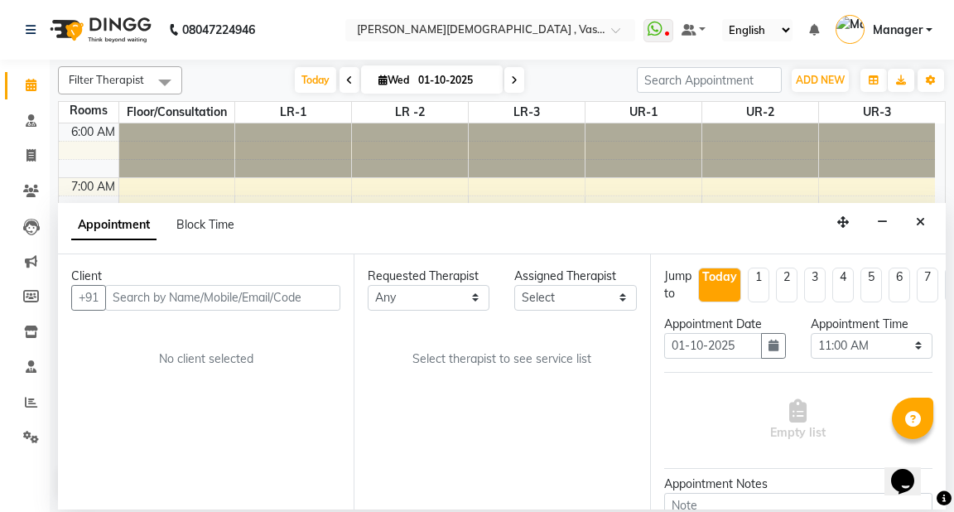
click at [136, 296] on input "text" at bounding box center [222, 298] width 235 height 26
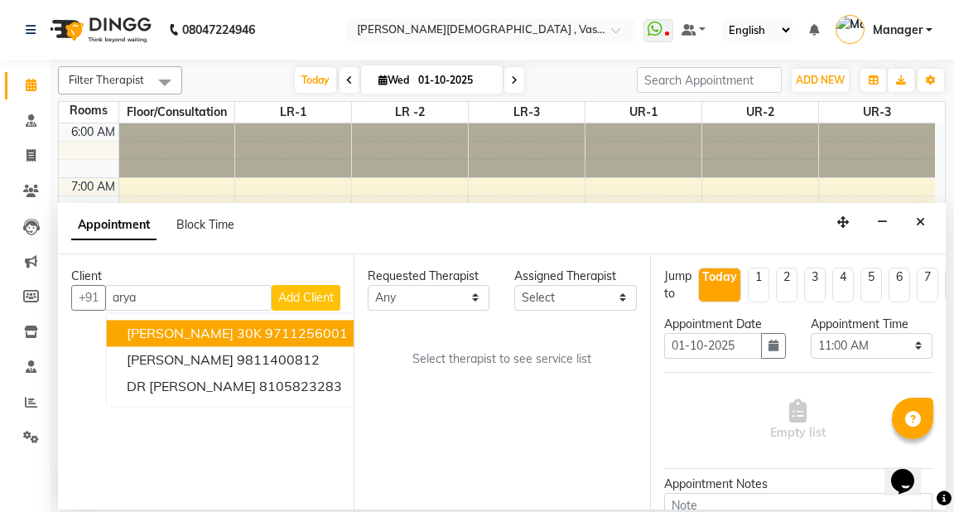
click at [159, 328] on span "[PERSON_NAME] 30K" at bounding box center [194, 332] width 135 height 17
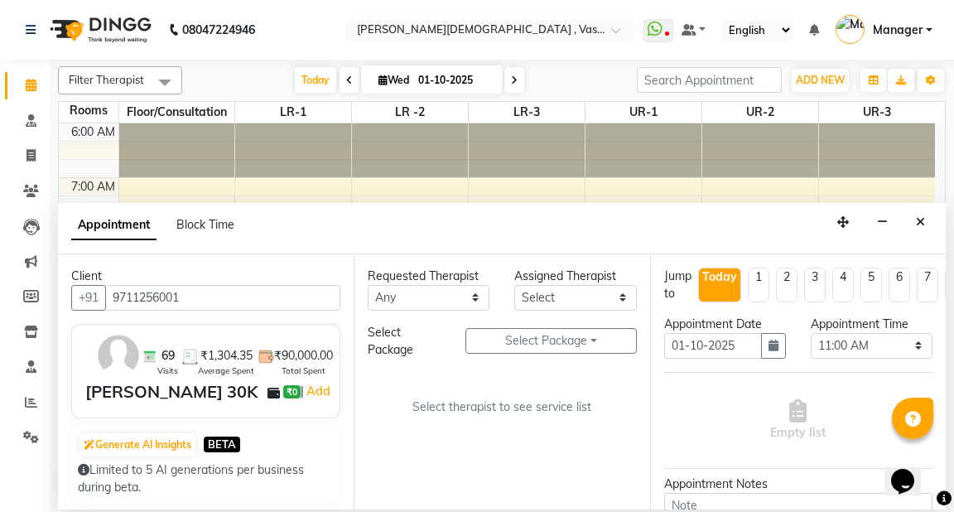
type input "9711256001"
click at [427, 295] on select "Any [PERSON_NAME] V [PERSON_NAME] [PERSON_NAME] A K [PERSON_NAME] N [PERSON_NAM…" at bounding box center [429, 298] width 122 height 26
select select "39036"
click at [368, 285] on select "Any [PERSON_NAME] V [PERSON_NAME] [PERSON_NAME] A K [PERSON_NAME] N [PERSON_NAM…" at bounding box center [429, 298] width 122 height 26
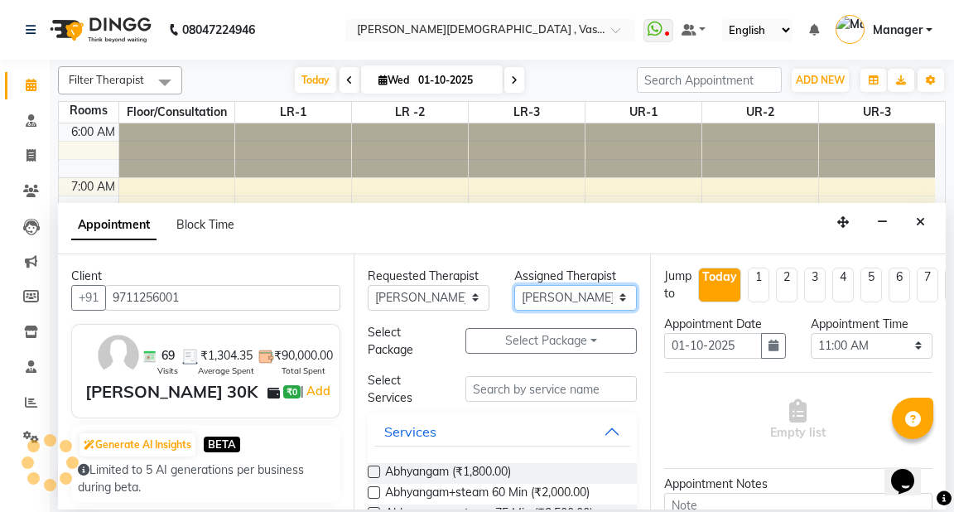
click at [542, 293] on select "Select [PERSON_NAME] V [PERSON_NAME] [PERSON_NAME] A K [PERSON_NAME] N [PERSON_…" at bounding box center [575, 298] width 122 height 26
select select "50054"
click at [514, 285] on select "Select [PERSON_NAME] V [PERSON_NAME] [PERSON_NAME] A K [PERSON_NAME] N [PERSON_…" at bounding box center [575, 298] width 122 height 26
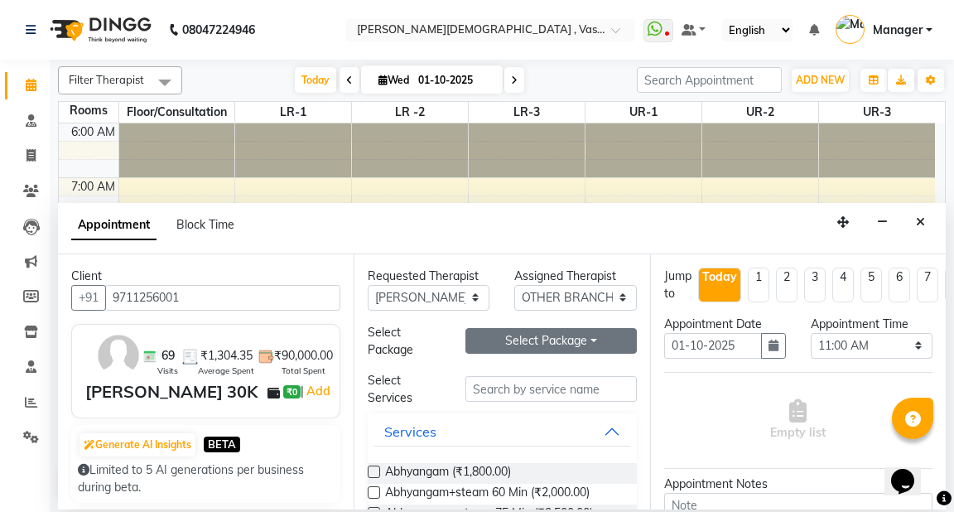
click at [518, 339] on button "Select Package Toggle Dropdown" at bounding box center [550, 341] width 171 height 26
click at [513, 380] on li "[PERSON_NAME]" at bounding box center [532, 374] width 132 height 24
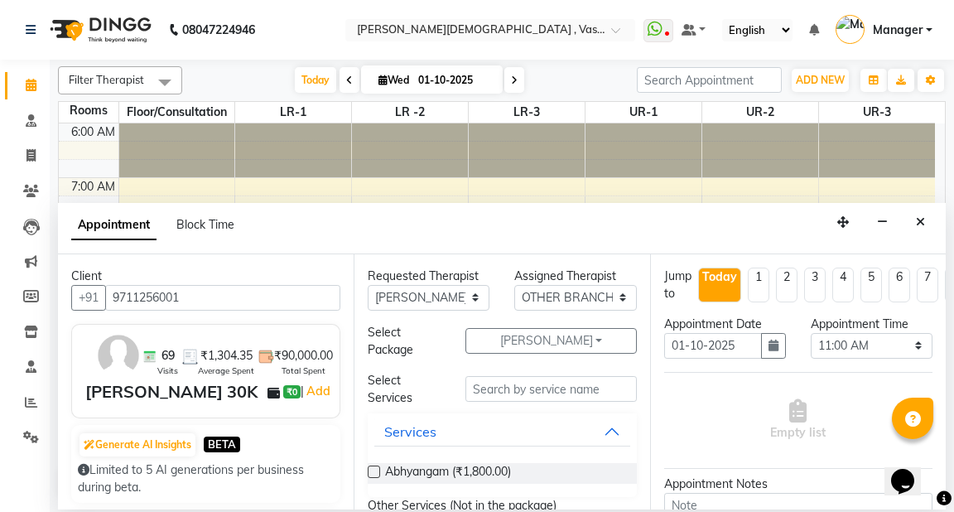
click at [377, 463] on div "Abhyangam (₹1,800.00)" at bounding box center [502, 473] width 268 height 21
click at [376, 468] on label at bounding box center [374, 471] width 12 height 12
click at [376, 468] on input "checkbox" at bounding box center [373, 473] width 11 height 11
checkbox input "true"
select select "2648"
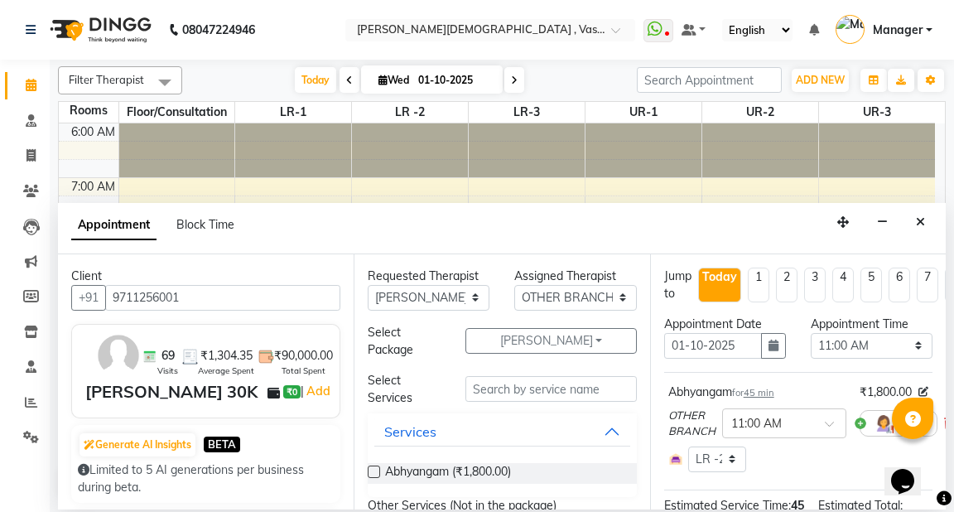
checkbox input "false"
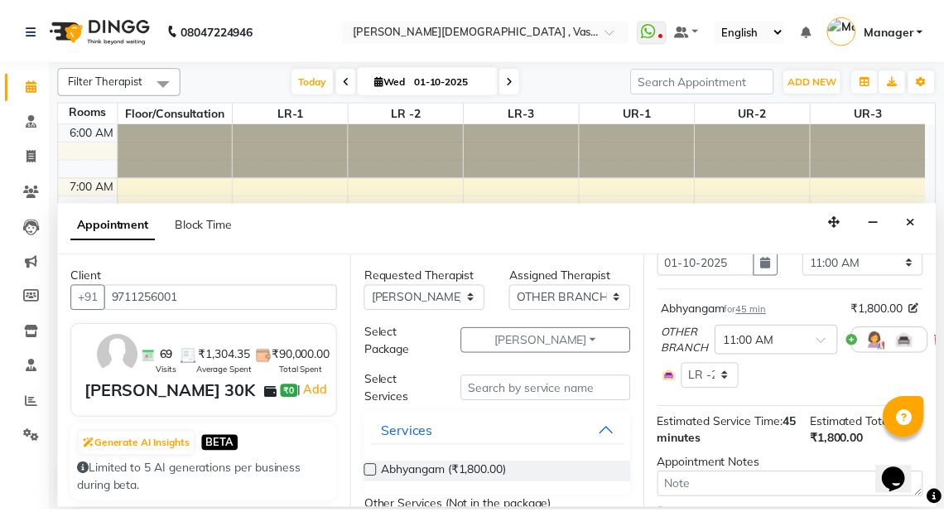
scroll to position [248, 0]
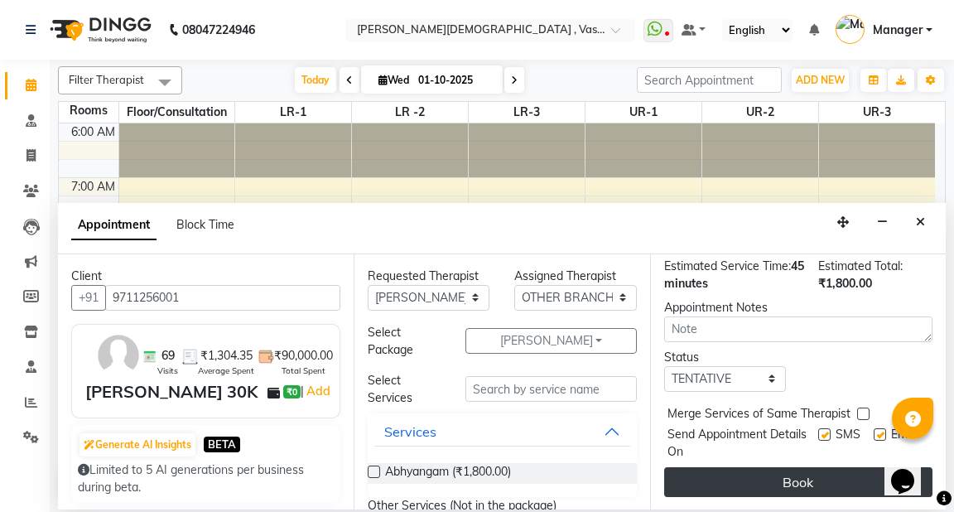
click at [775, 473] on button "Book" at bounding box center [798, 482] width 268 height 30
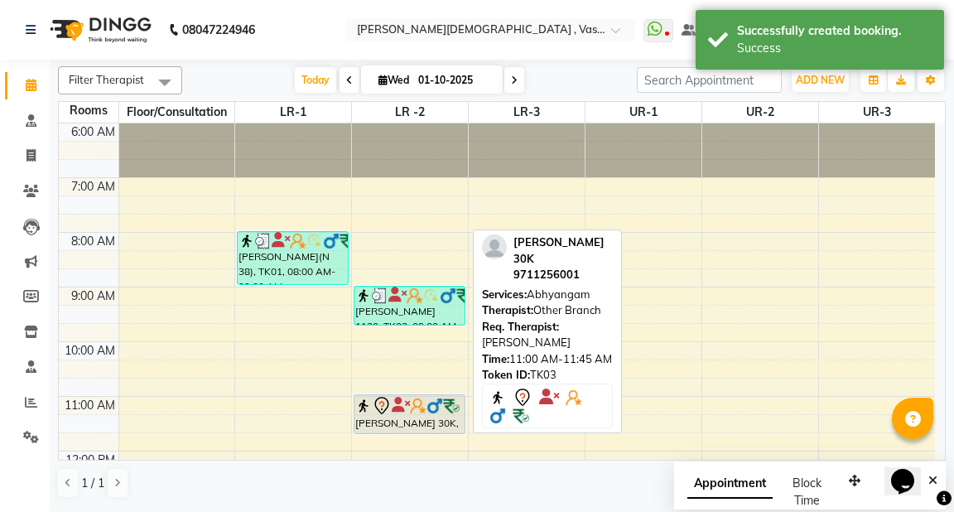
click at [425, 410] on img at bounding box center [418, 405] width 17 height 17
select select "7"
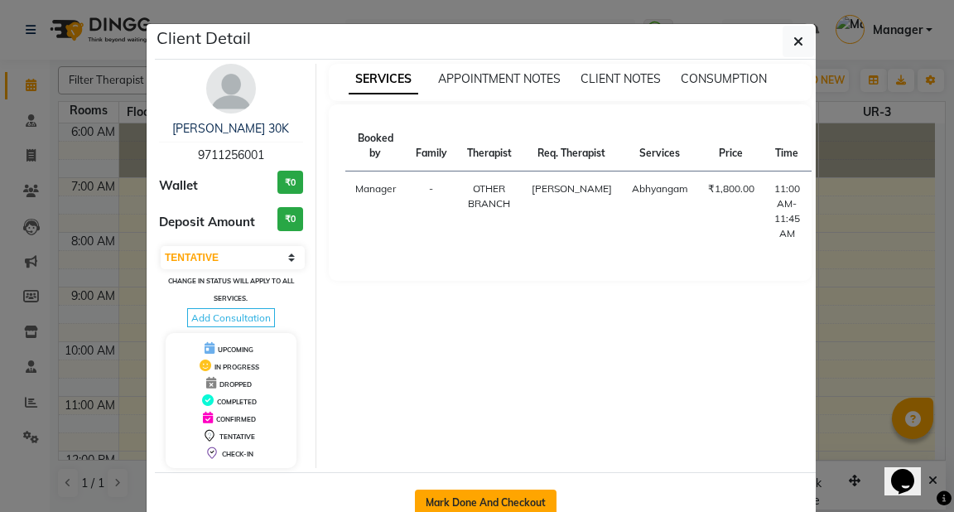
click at [447, 502] on button "Mark Done And Checkout" at bounding box center [486, 502] width 142 height 26
select select "5571"
select select "service"
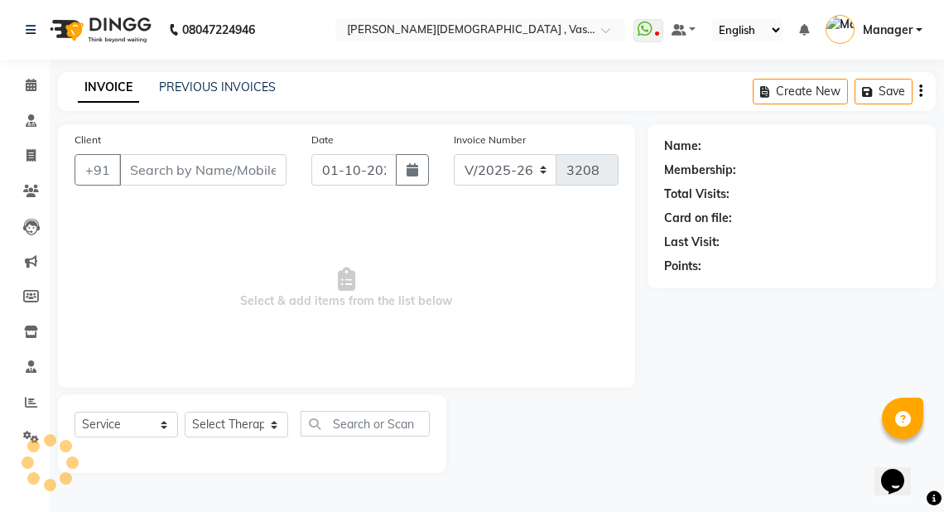
type input "9711256001"
select select "50054"
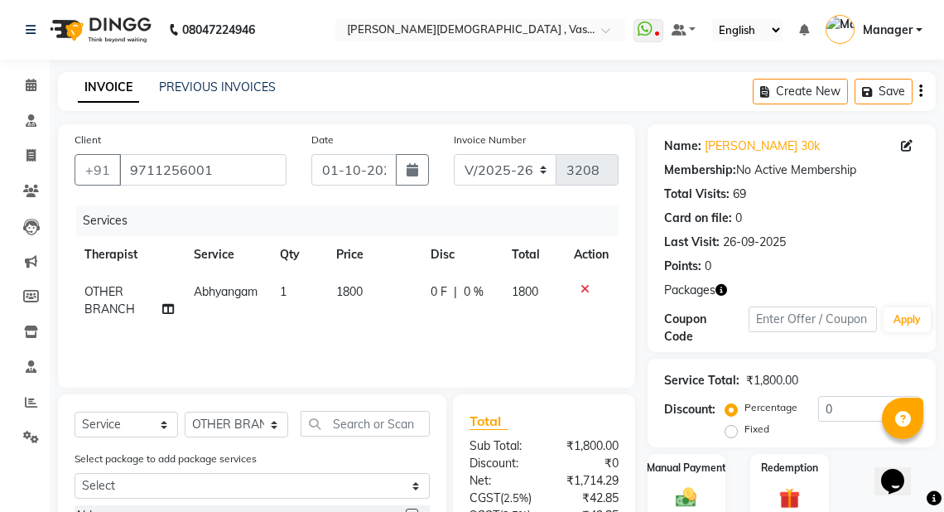
scroll to position [209, 0]
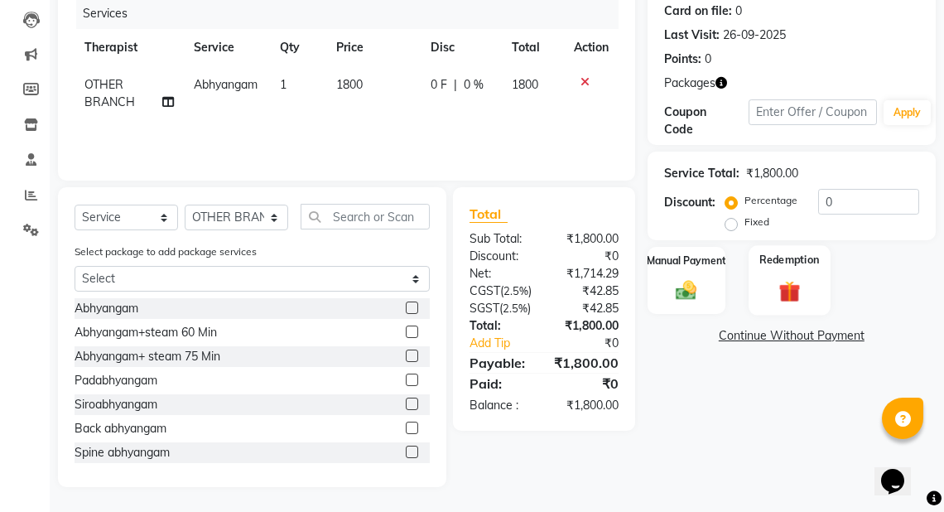
click at [794, 271] on div "Redemption" at bounding box center [788, 280] width 81 height 70
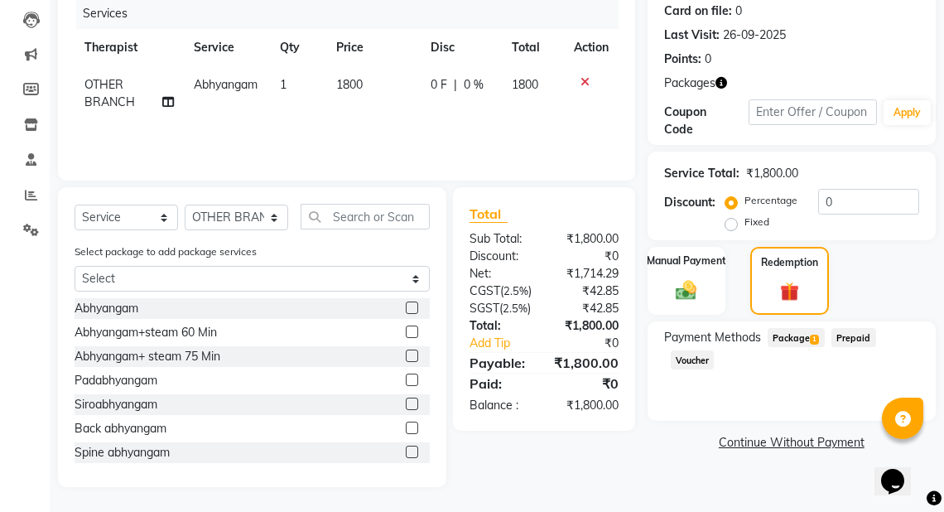
drag, startPoint x: 785, startPoint y: 334, endPoint x: 953, endPoint y: 360, distance: 169.2
click at [788, 334] on span "Package 1" at bounding box center [795, 337] width 57 height 19
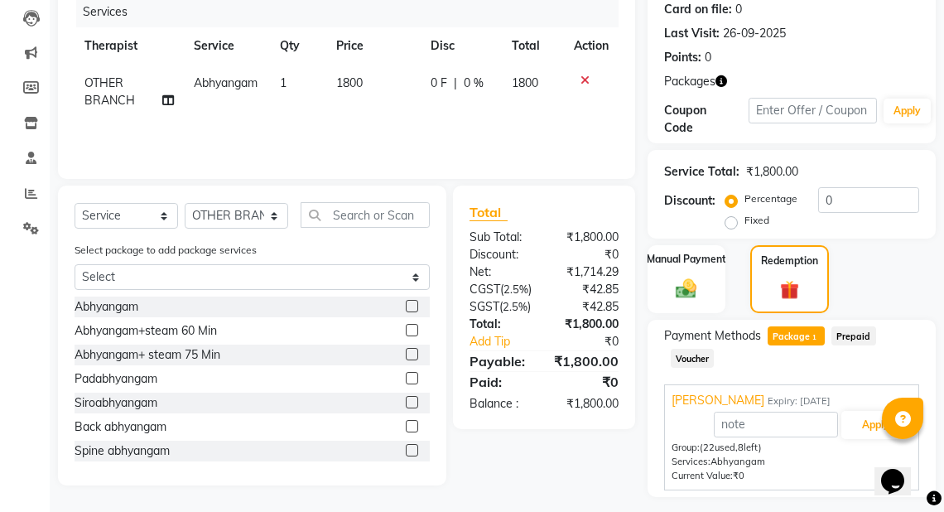
scroll to position [252, 0]
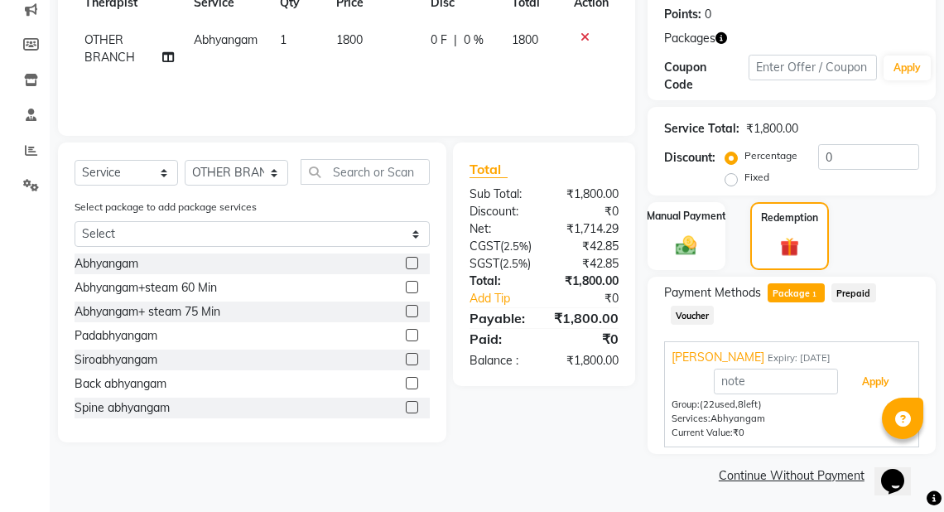
drag, startPoint x: 864, startPoint y: 382, endPoint x: 953, endPoint y: 397, distance: 90.0
click at [864, 381] on button "Apply" at bounding box center [875, 382] width 69 height 28
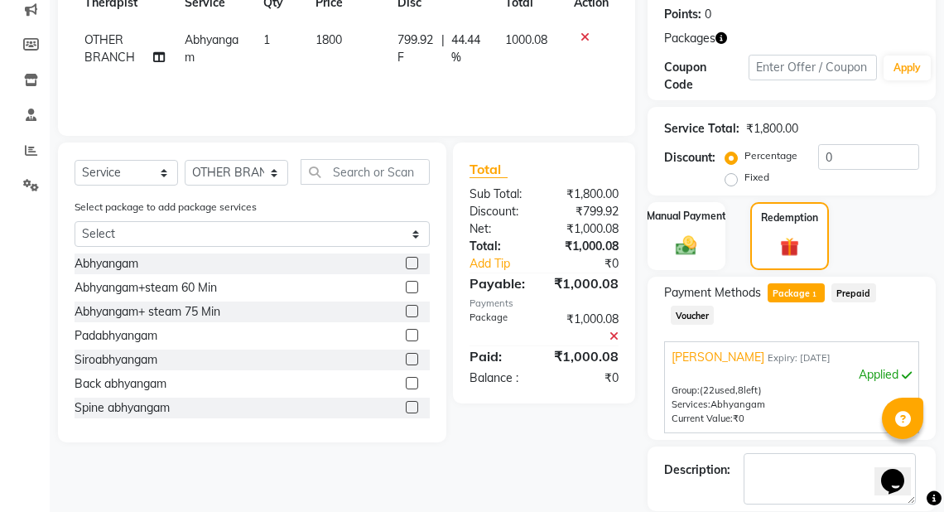
scroll to position [331, 0]
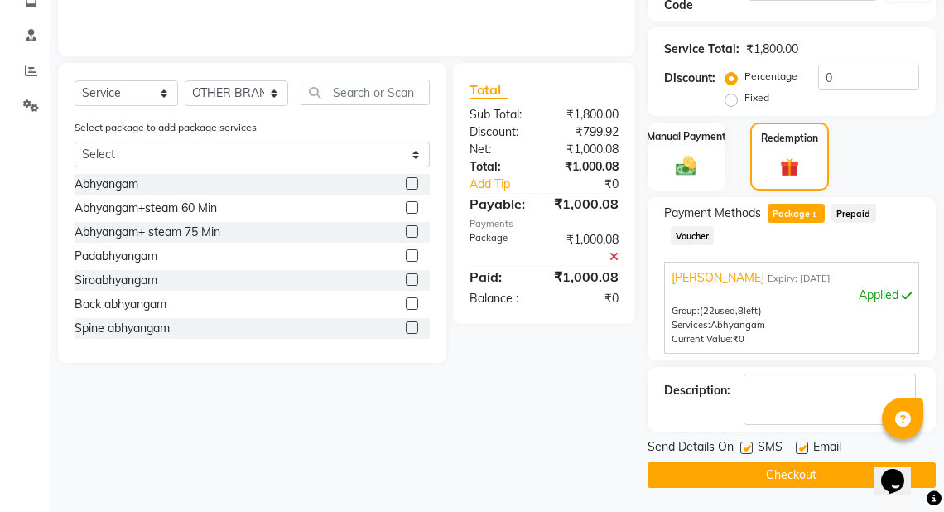
click at [760, 465] on button "Checkout" at bounding box center [791, 475] width 288 height 26
